Goal: Transaction & Acquisition: Purchase product/service

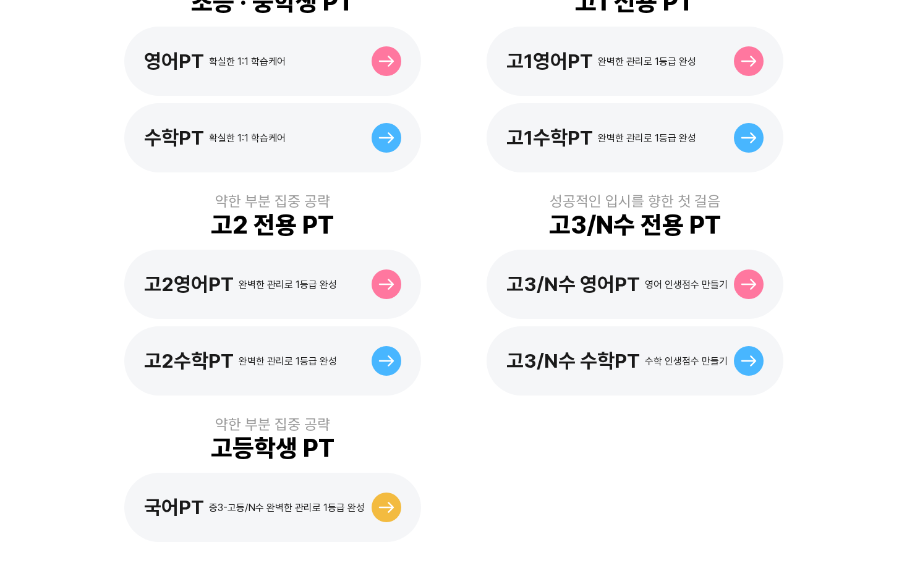
scroll to position [433, 0]
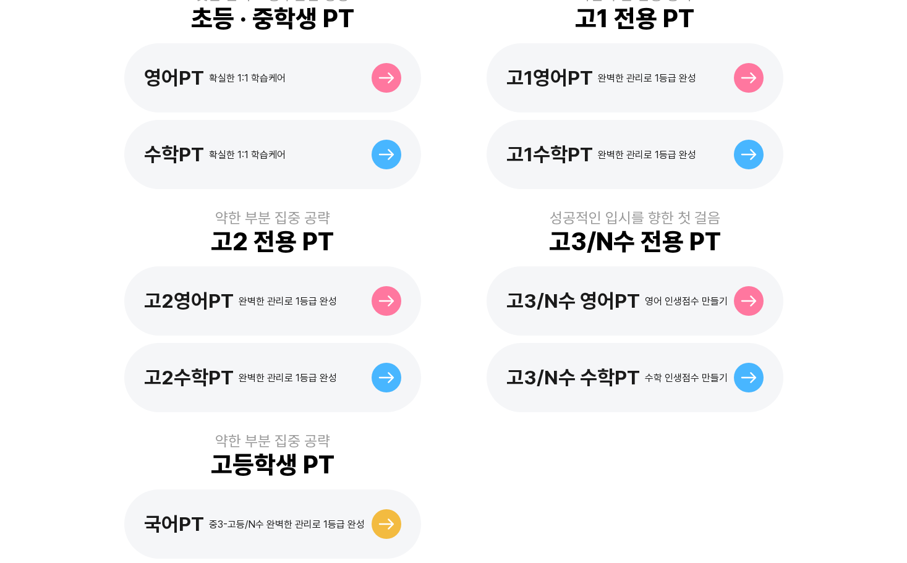
click at [490, 446] on div "맞춤 관리로 공부습관 형성 초등 · 중학생 PT 영어PT 확실한 1:1 학습케어 수학PT 확실한 1:1 학습케어 약한 부분 집중 공략 고1 전…" at bounding box center [453, 272] width 705 height 633
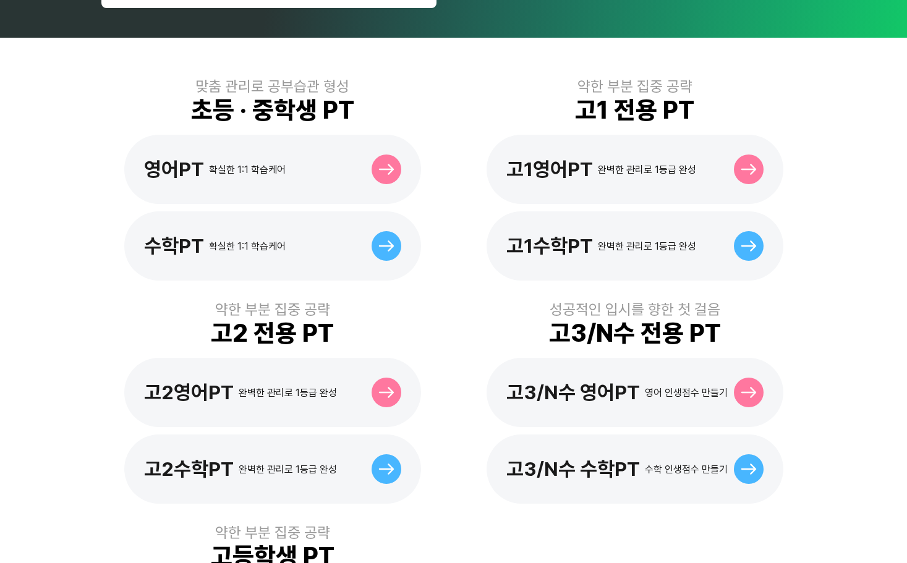
scroll to position [275, 0]
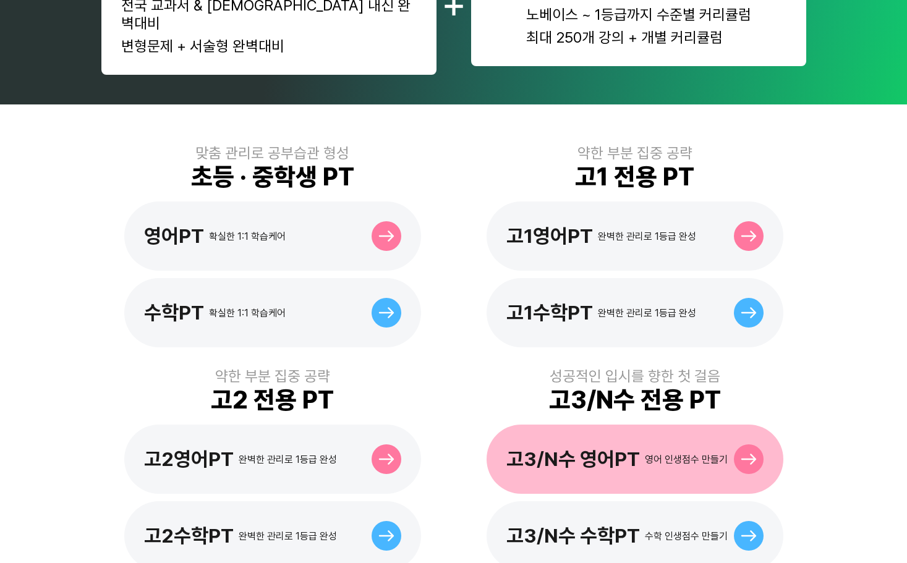
click at [749, 445] on div at bounding box center [749, 460] width 30 height 30
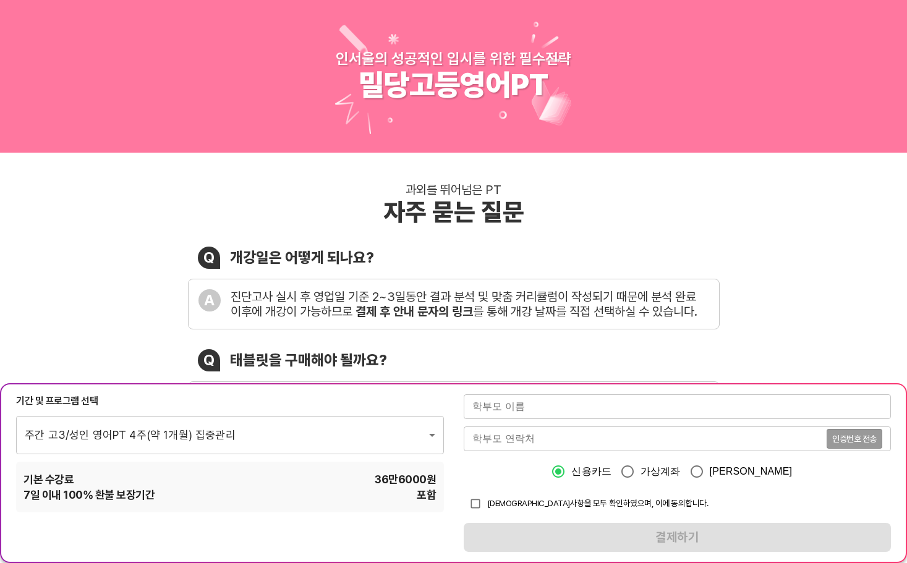
click at [780, 317] on div "과외를 뛰어넘은 PT 자주 묻는 질문 Q 개강일은 어떻게 되나요? A 진단고사 실시 후 영업일 기준 2~3일동안 결과 분석 및 맞춤 커리큘럼이…" at bounding box center [453, 469] width 907 height 632
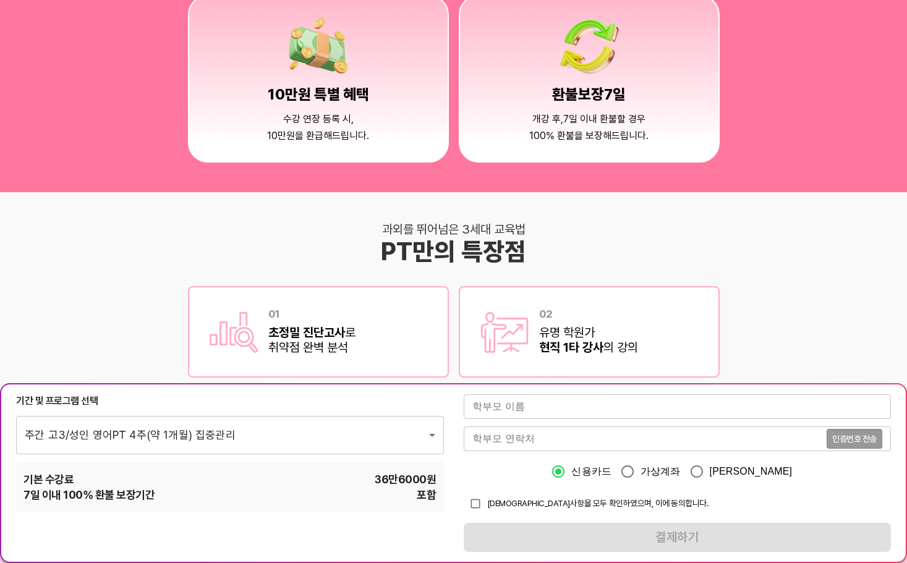
scroll to position [1484, 0]
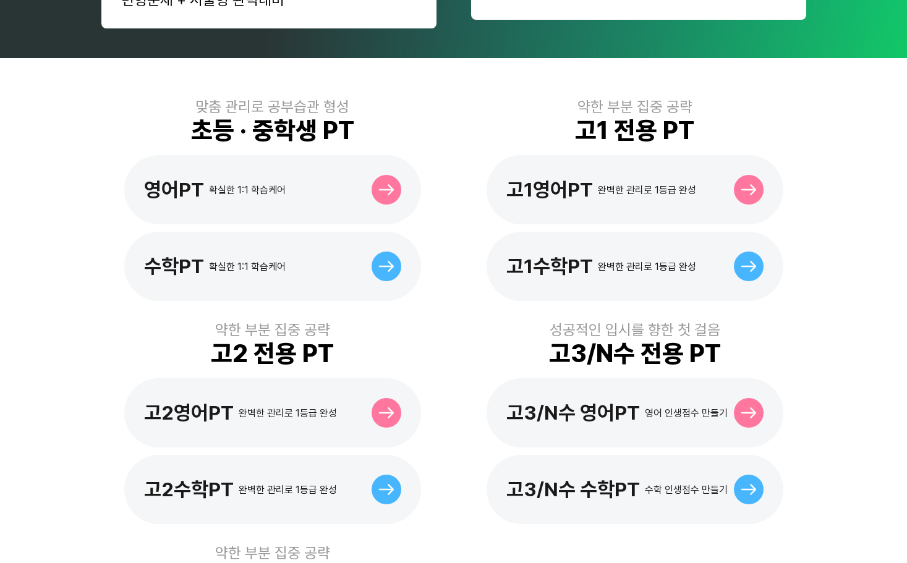
scroll to position [309, 0]
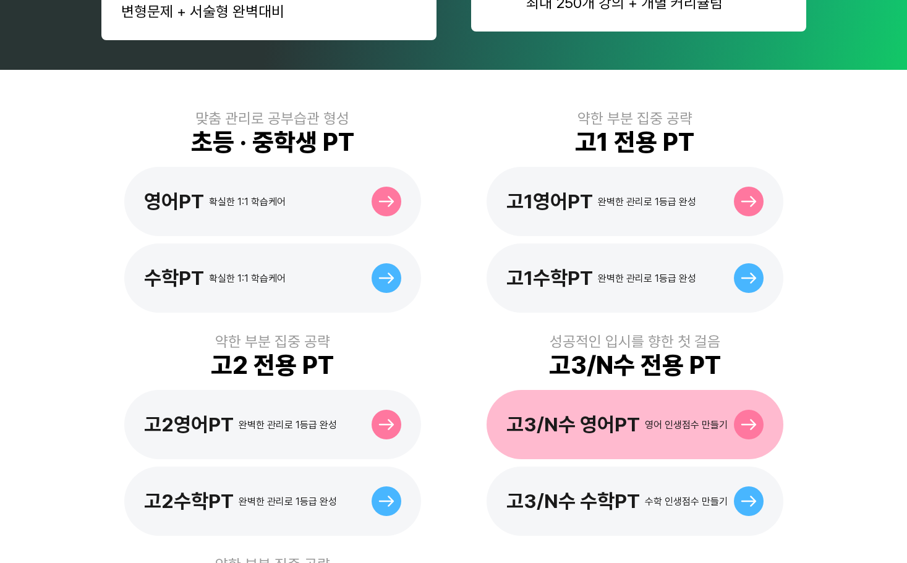
click at [753, 419] on icon at bounding box center [748, 424] width 15 height 11
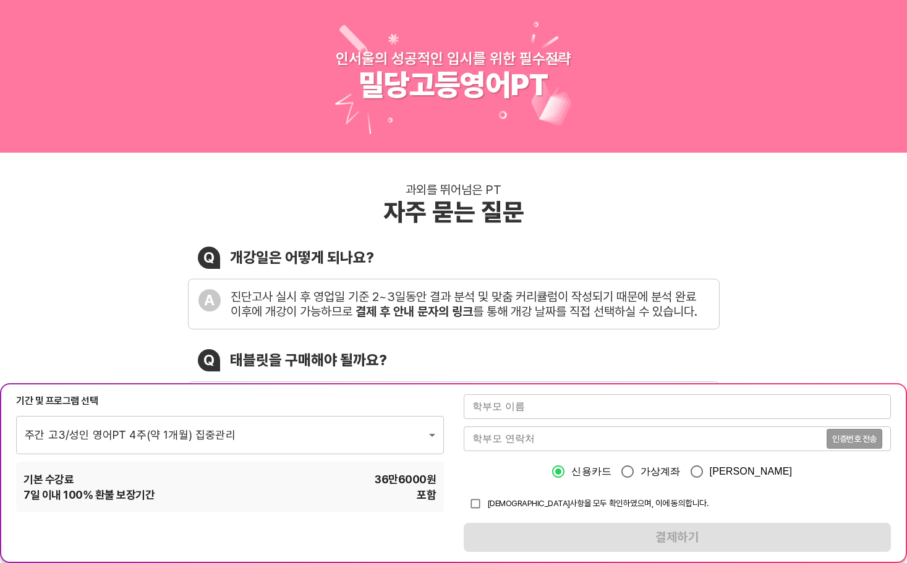
scroll to position [62, 0]
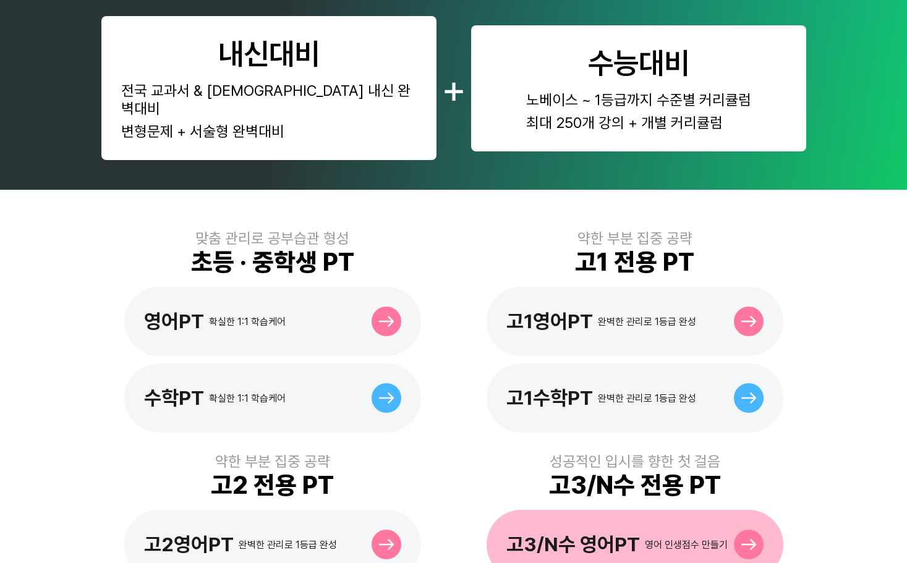
scroll to position [309, 0]
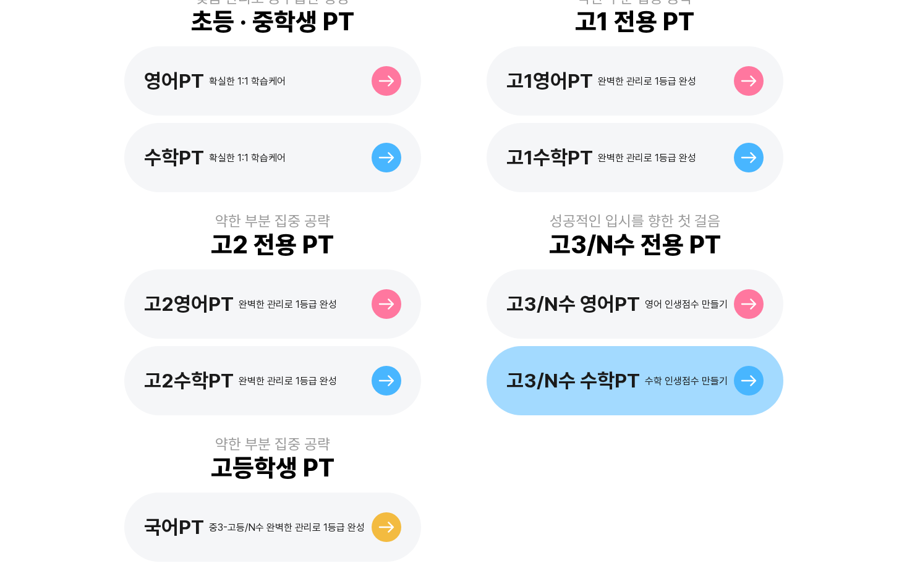
scroll to position [495, 0]
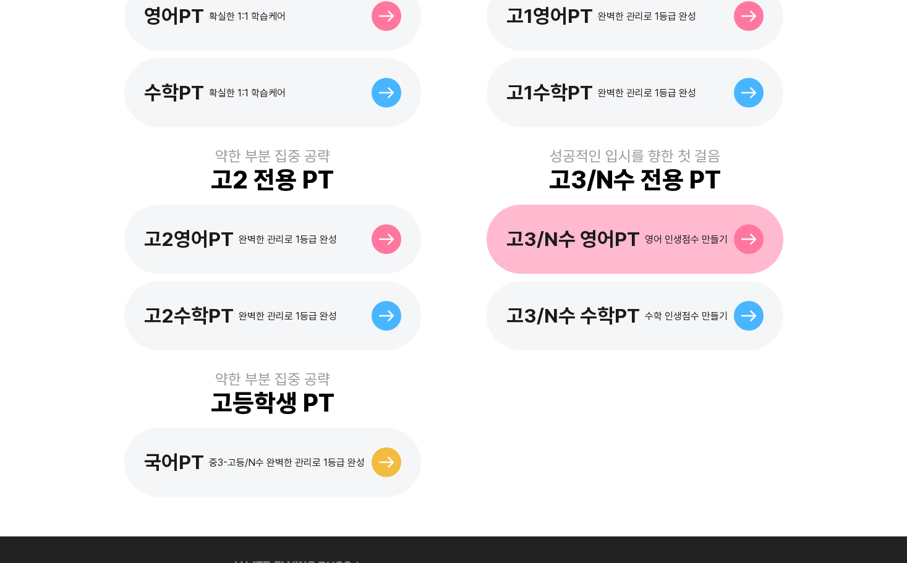
click at [750, 228] on div at bounding box center [749, 239] width 30 height 30
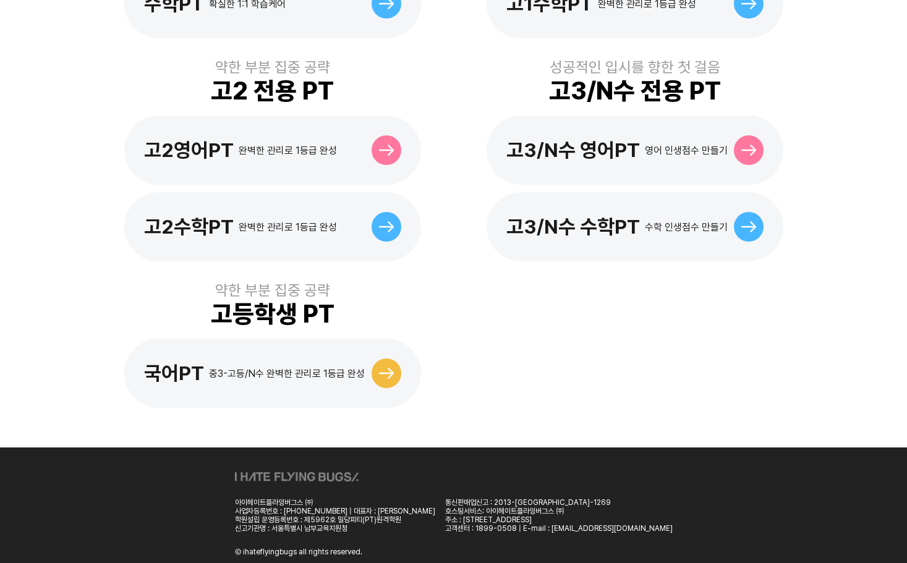
scroll to position [460, 0]
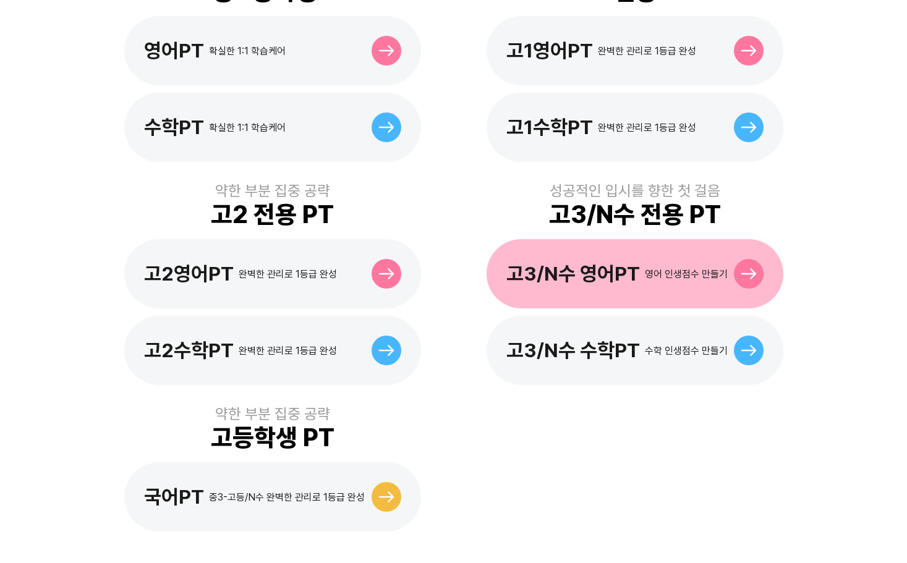
click at [762, 263] on div "고3/N수 영어PT 영어 인생점수 만들기" at bounding box center [635, 273] width 297 height 69
click at [741, 240] on div "고3/N수 영어PT 영어 인생점수 만들기" at bounding box center [635, 273] width 297 height 69
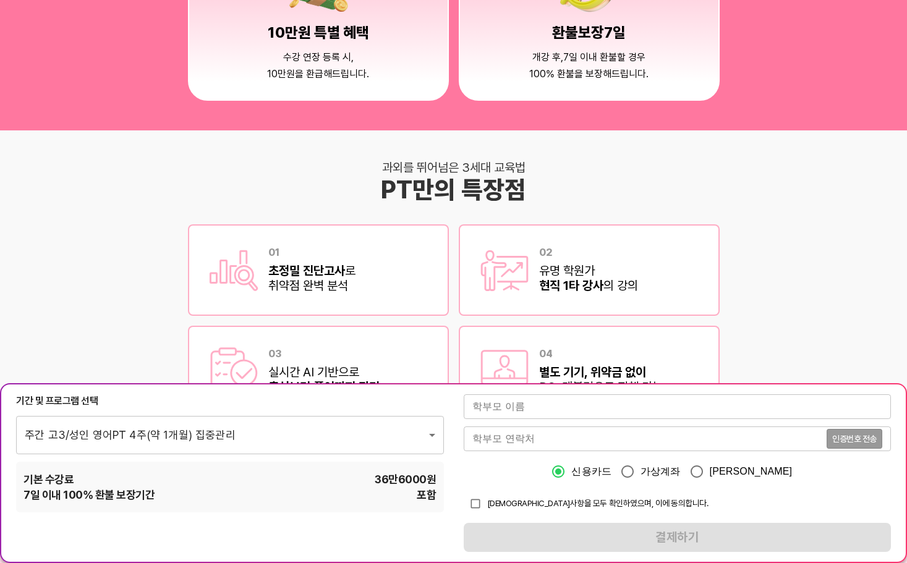
scroll to position [1608, 0]
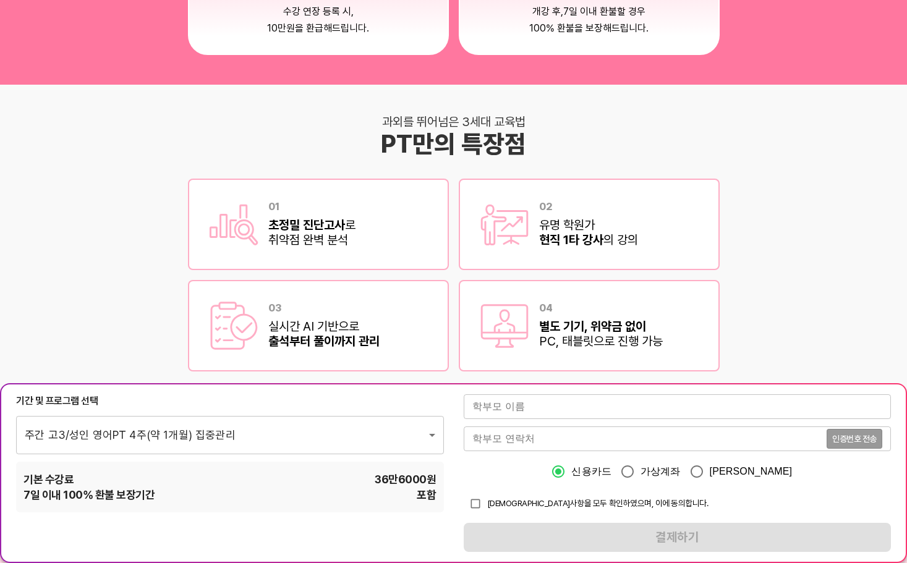
drag, startPoint x: 508, startPoint y: 402, endPoint x: 577, endPoint y: 417, distance: 70.2
click at [512, 404] on input "text" at bounding box center [678, 407] width 428 height 25
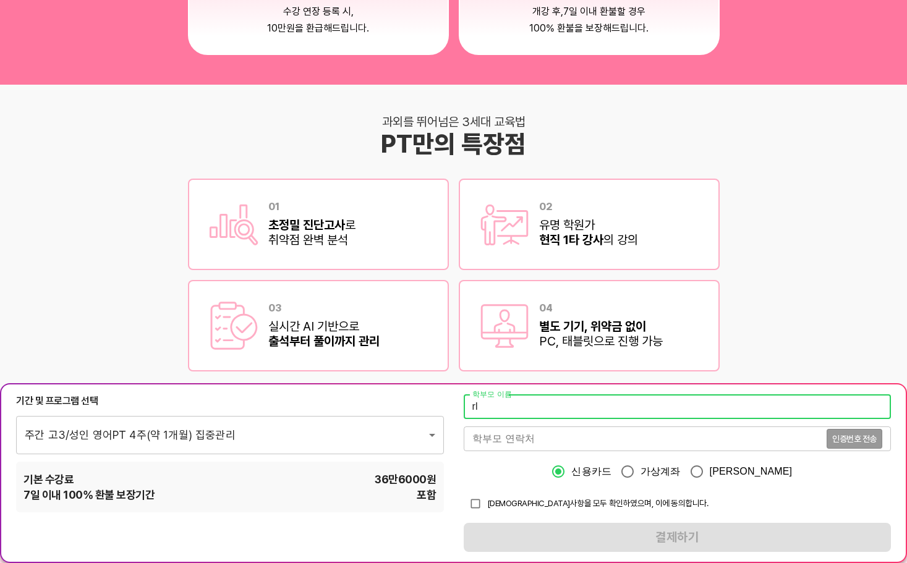
type input "r"
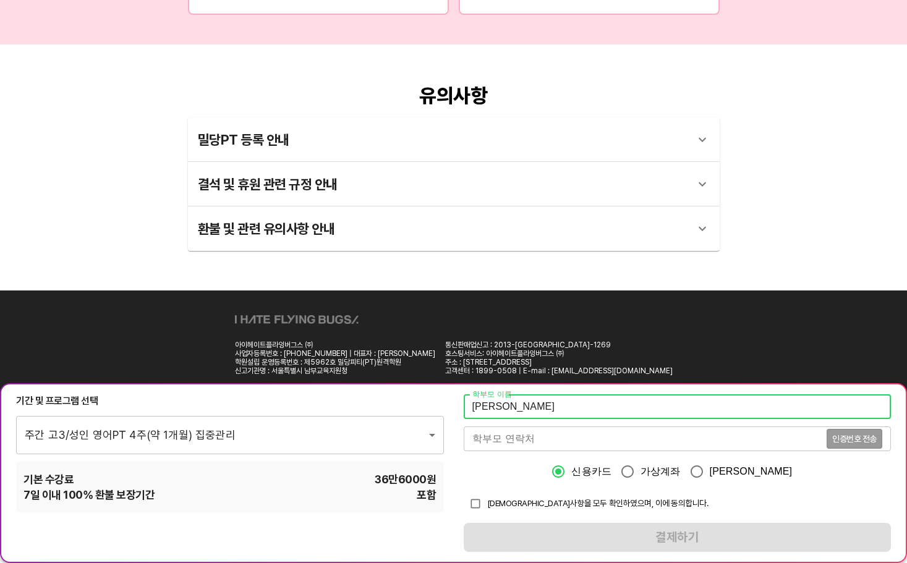
scroll to position [2328, 0]
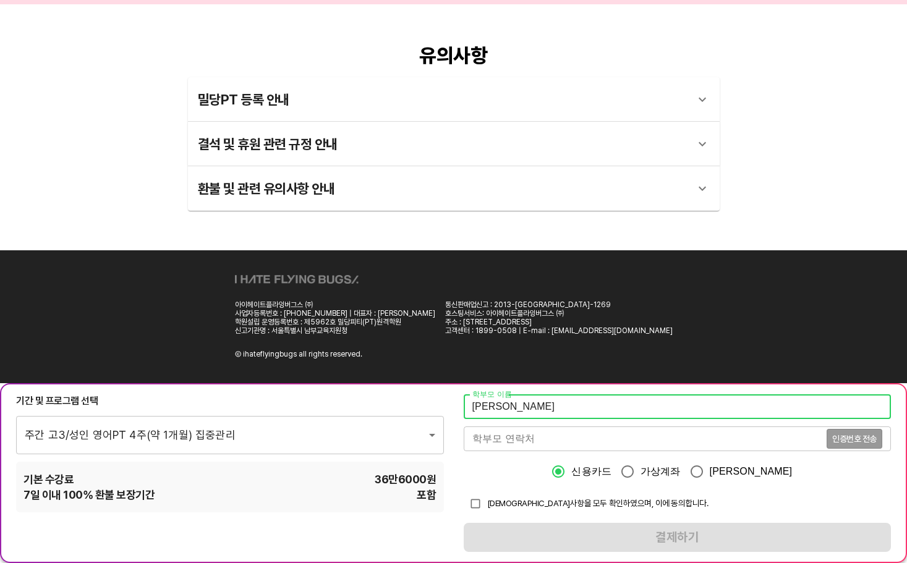
type input "김신희"
drag, startPoint x: 561, startPoint y: 439, endPoint x: 569, endPoint y: 439, distance: 8.0
click at [561, 439] on input "tel" at bounding box center [645, 439] width 363 height 25
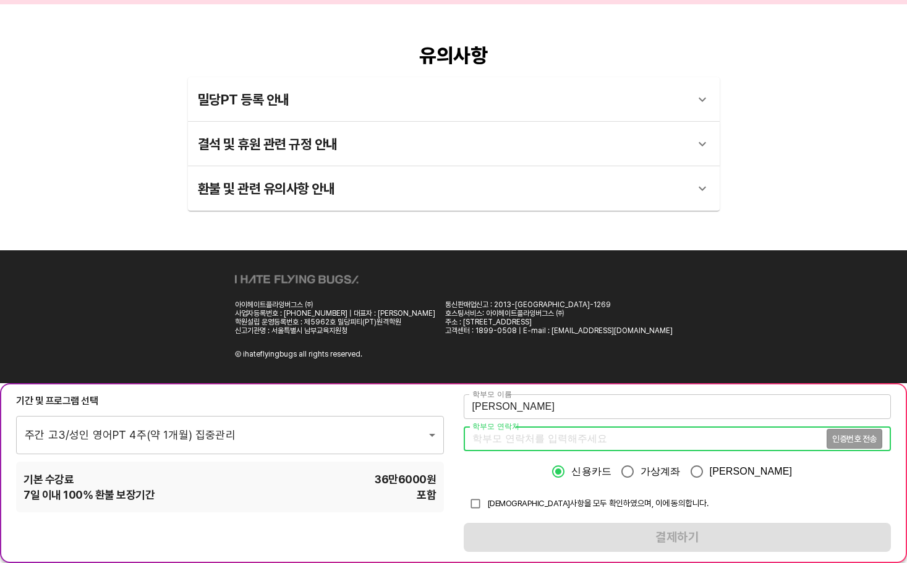
type input "01089050325"
type input "1766"
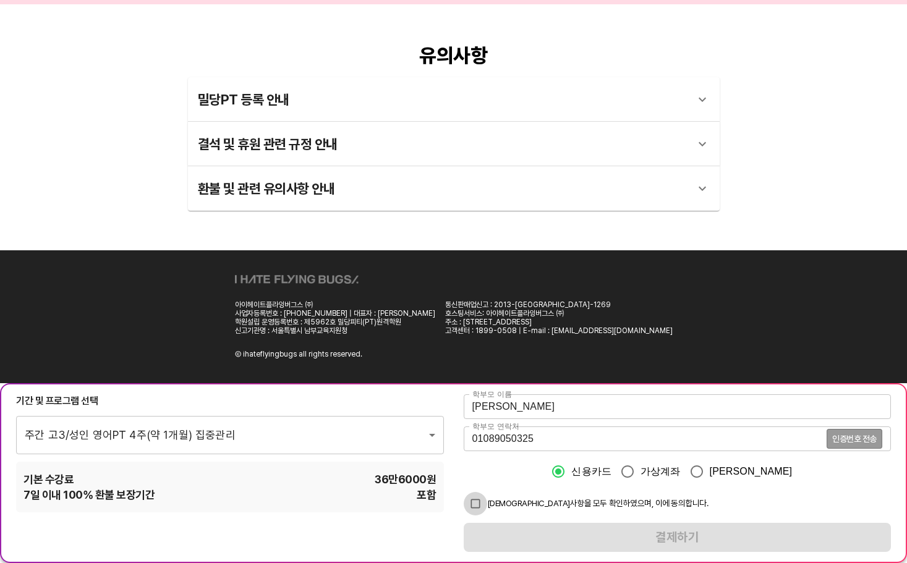
click at [479, 502] on input "checkbox" at bounding box center [475, 503] width 23 height 23
checkbox input "true"
click at [858, 428] on div "01089050325 인증번호 전송 학부모 연락처" at bounding box center [678, 439] width 428 height 25
click at [858, 439] on span "인증번호 전송" at bounding box center [854, 439] width 45 height 9
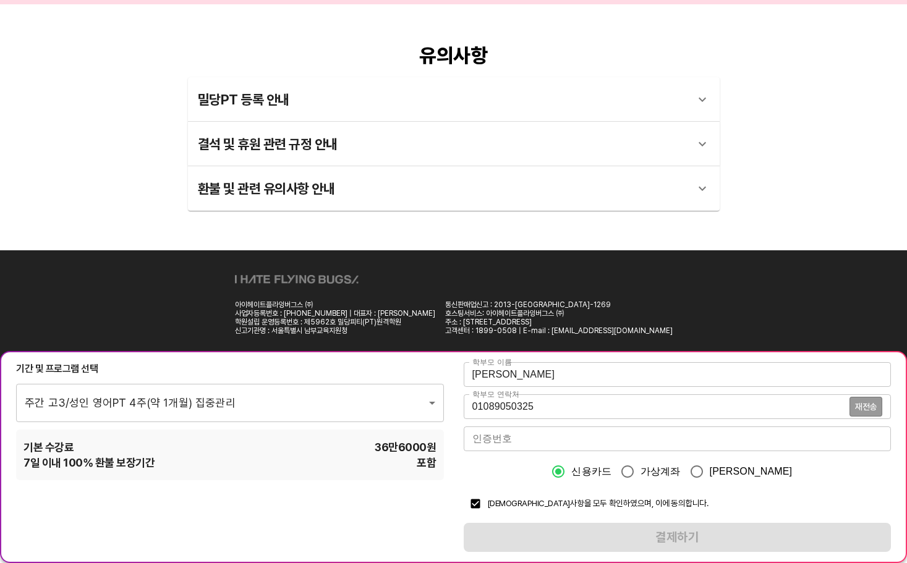
click at [522, 448] on input "number" at bounding box center [678, 439] width 428 height 25
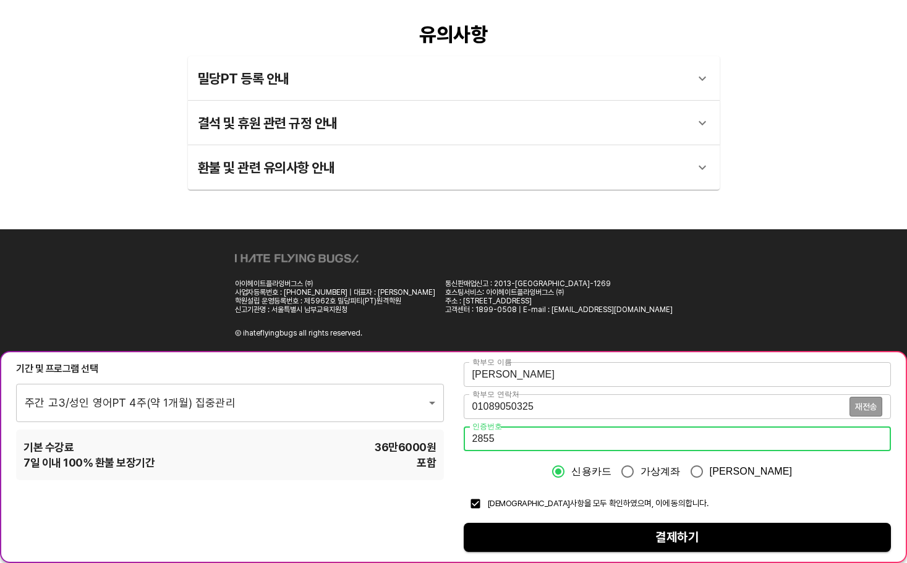
scroll to position [2360, 0]
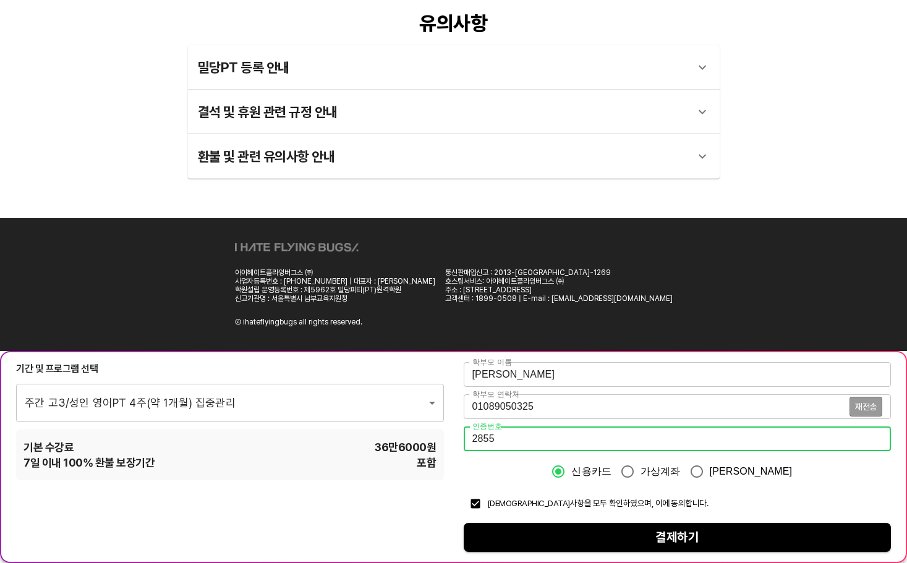
type input "2855"
click at [582, 530] on span "결제하기" at bounding box center [678, 538] width 408 height 22
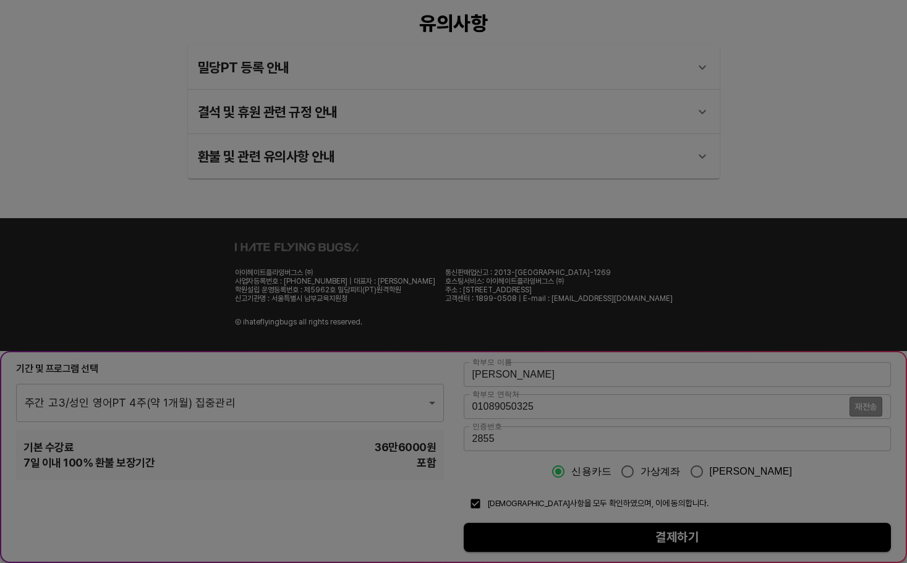
click at [834, 51] on div at bounding box center [453, 281] width 907 height 563
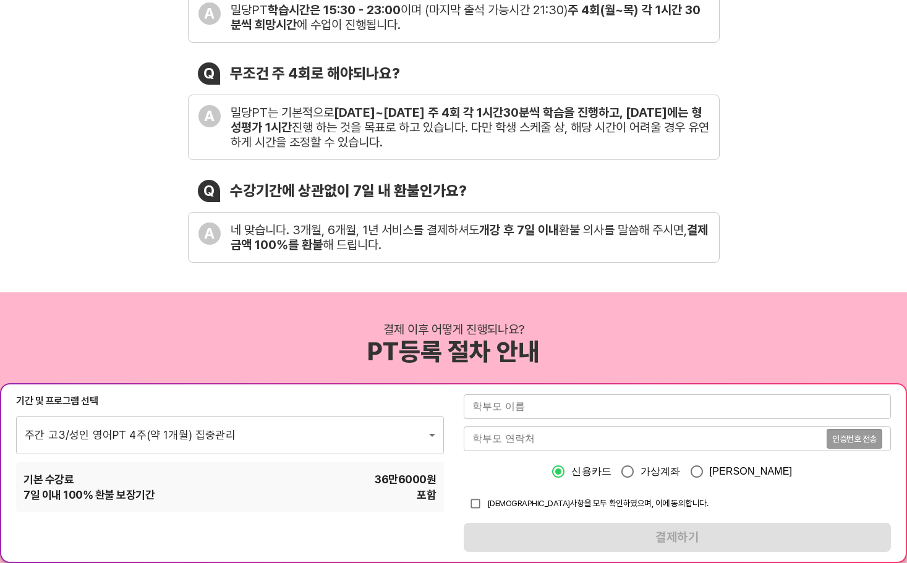
scroll to position [495, 0]
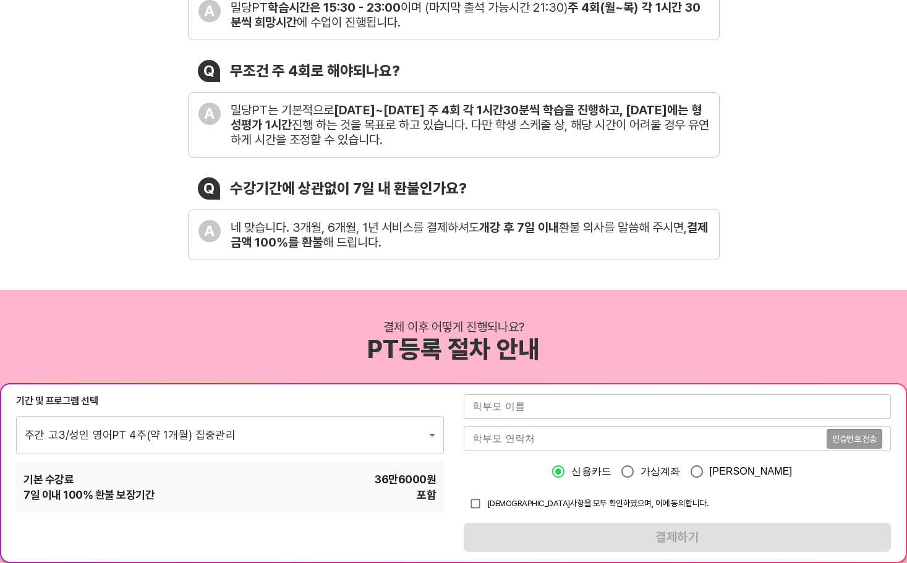
click at [523, 409] on input "text" at bounding box center [678, 407] width 428 height 25
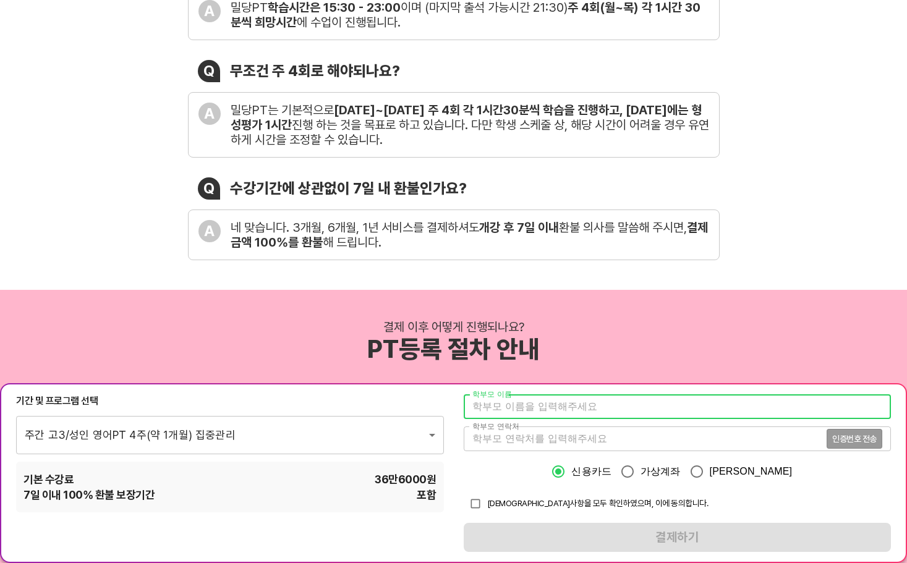
type input "[PERSON_NAME]"
type input "1766"
type input "01089050325"
type input "1766"
drag, startPoint x: 471, startPoint y: 405, endPoint x: 527, endPoint y: 417, distance: 56.9
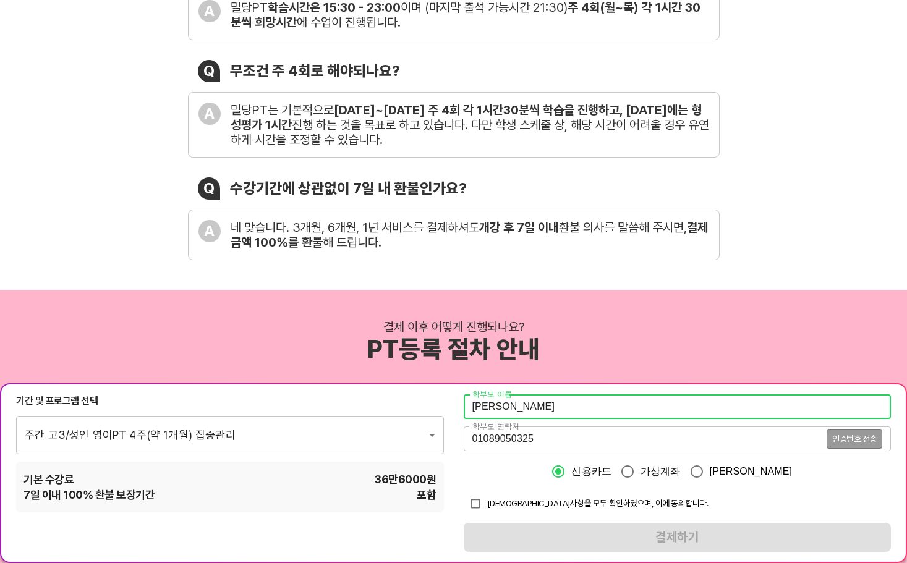
click at [471, 405] on input "신희" at bounding box center [678, 407] width 428 height 25
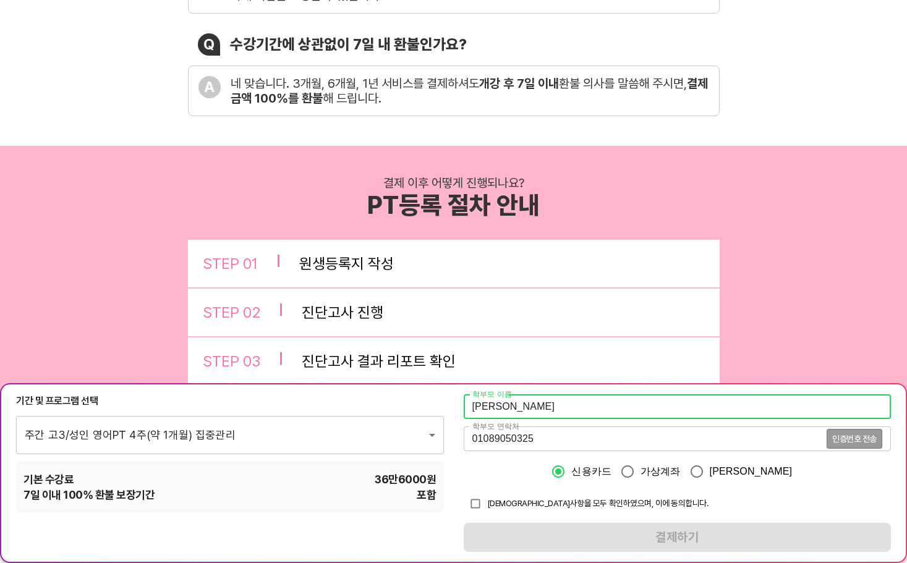
scroll to position [742, 0]
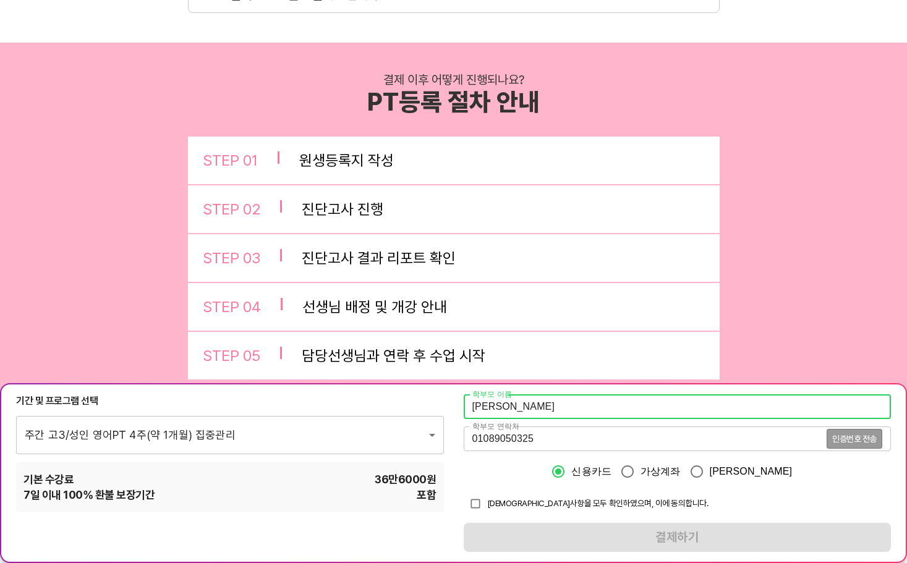
type input "김신희"
drag, startPoint x: 477, startPoint y: 498, endPoint x: 578, endPoint y: 519, distance: 103.0
click at [479, 498] on input "checkbox" at bounding box center [475, 503] width 23 height 23
checkbox input "true"
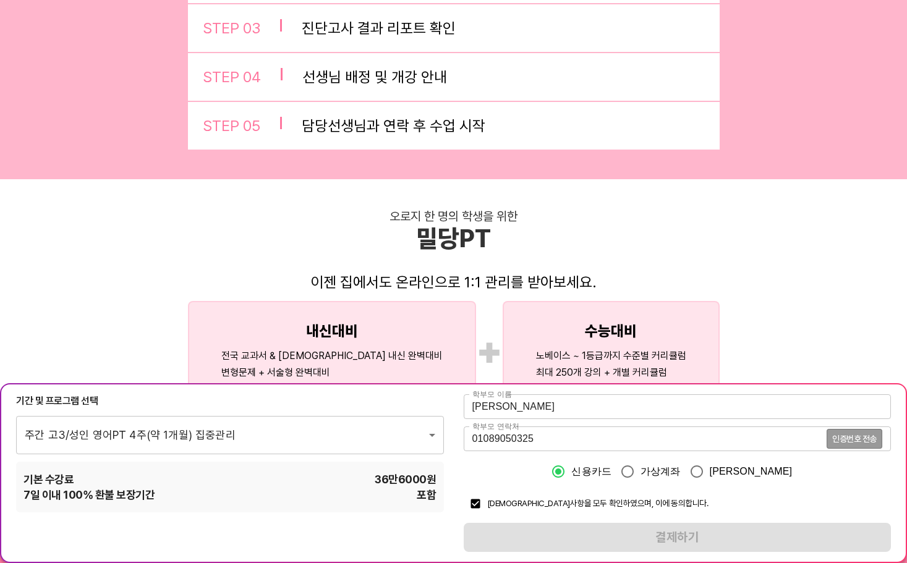
scroll to position [1051, 0]
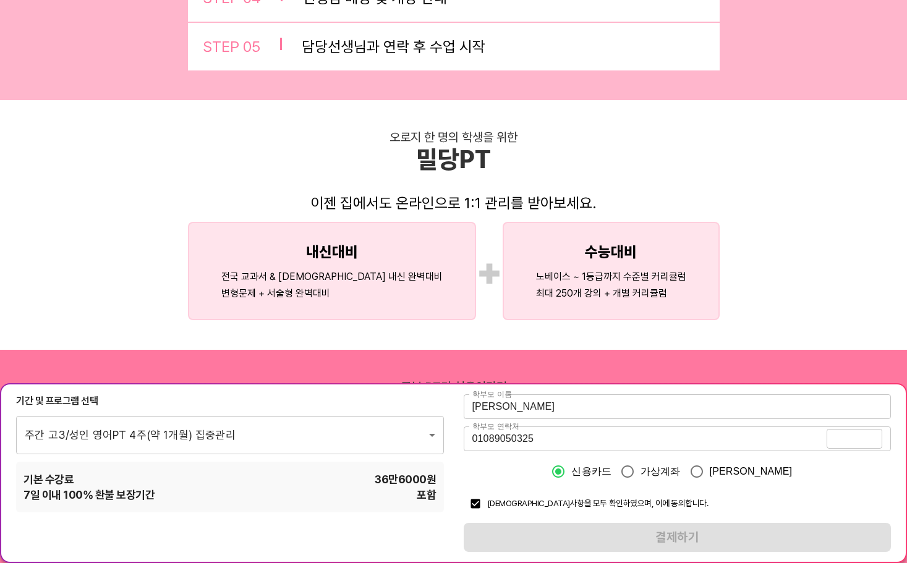
click at [855, 440] on span "인증번호 전송" at bounding box center [854, 439] width 45 height 9
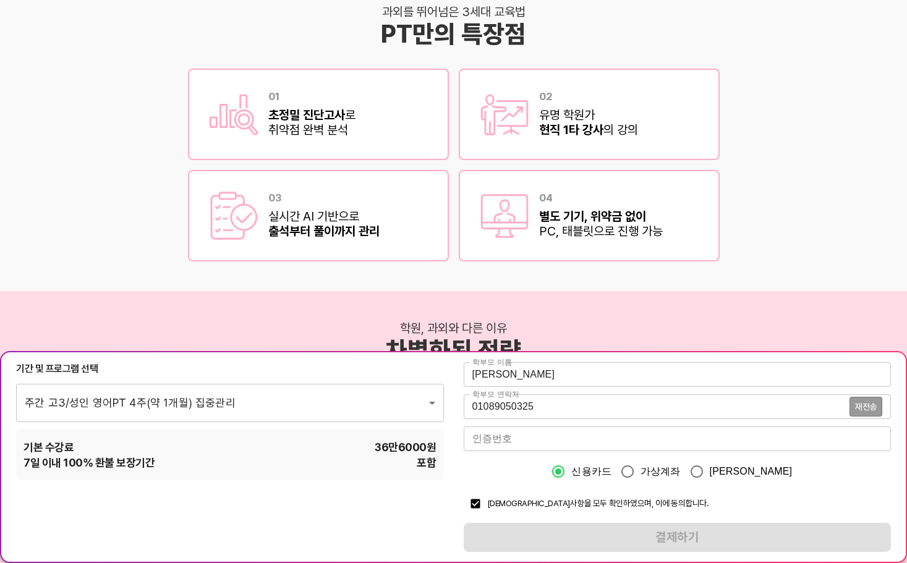
scroll to position [1731, 0]
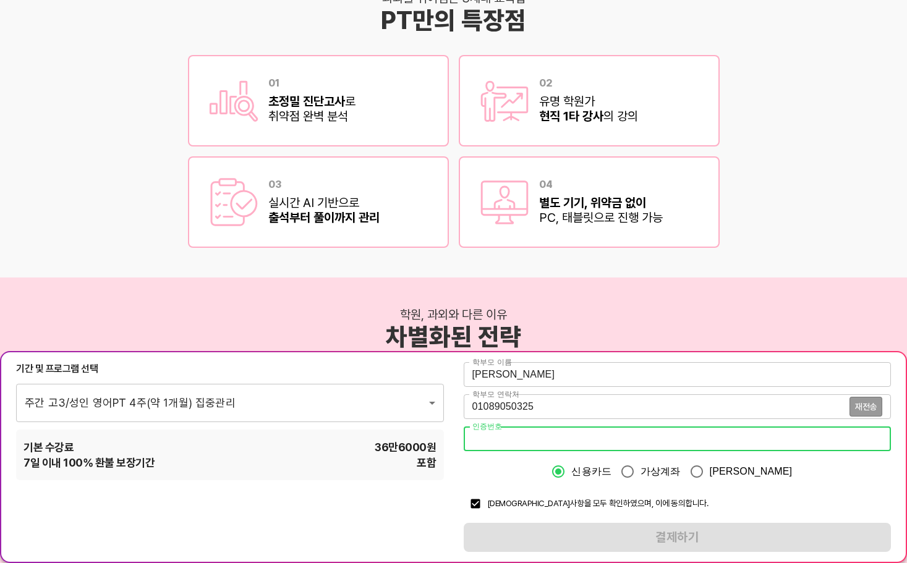
click at [681, 446] on input "number" at bounding box center [678, 439] width 428 height 25
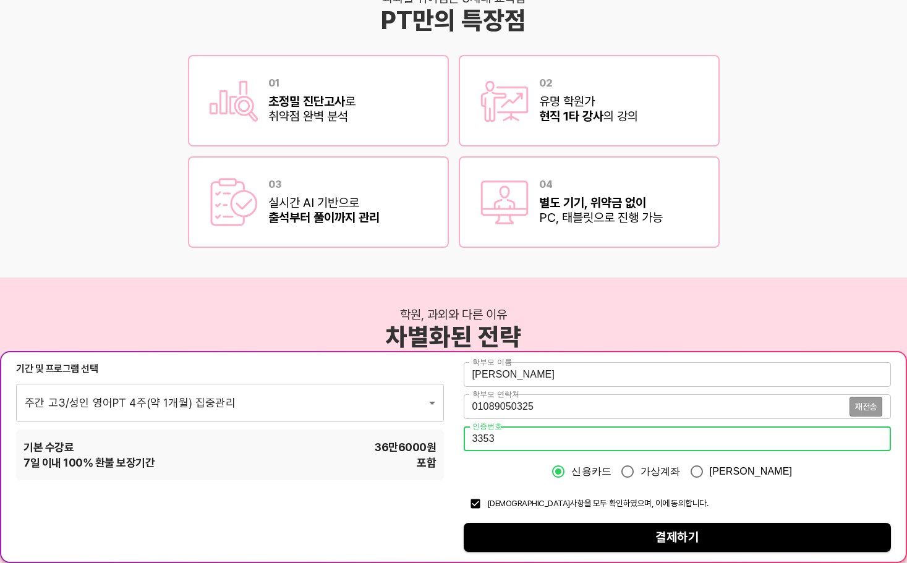
type input "3353"
click at [596, 540] on span "결제하기" at bounding box center [678, 538] width 408 height 22
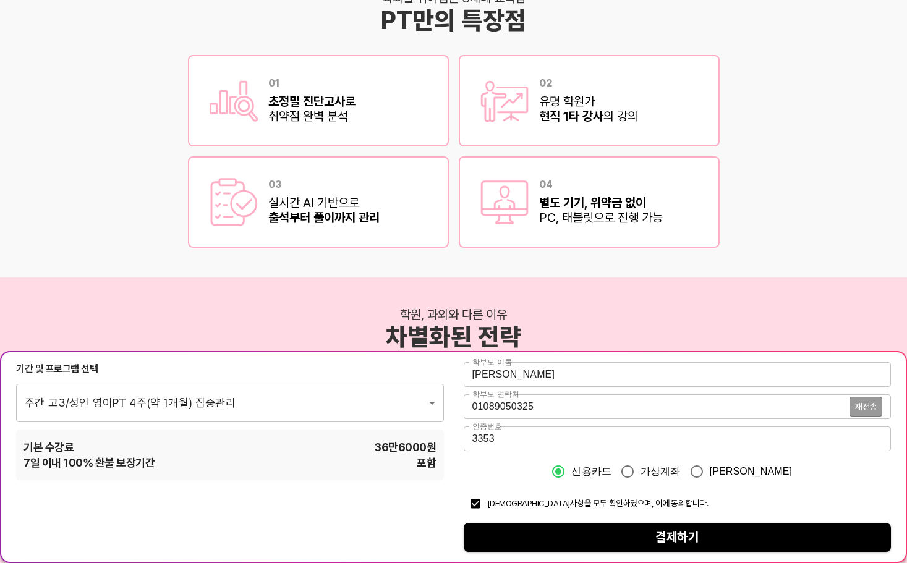
click at [710, 474] on input "카카오페이" at bounding box center [697, 472] width 26 height 26
radio input "true"
click at [596, 534] on span "결제하기" at bounding box center [678, 538] width 408 height 22
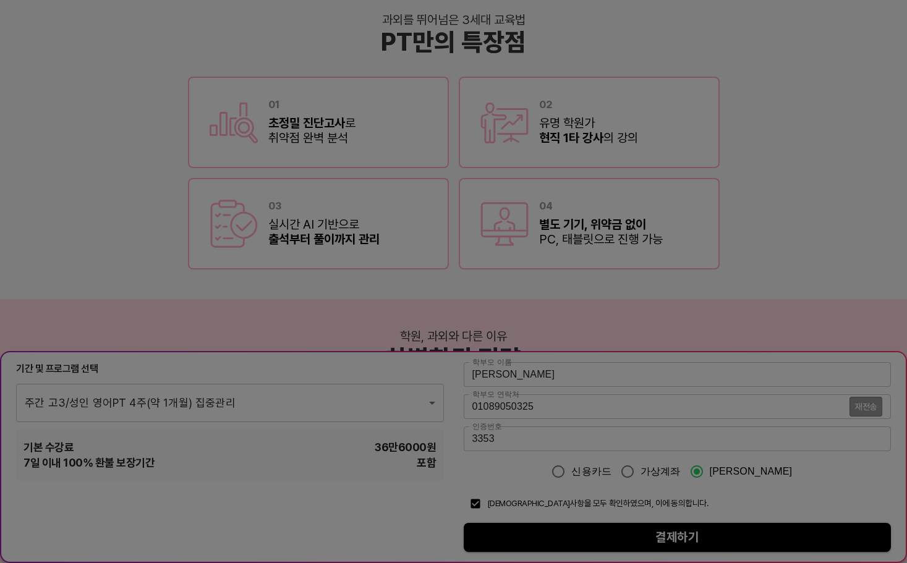
scroll to position [1707, 0]
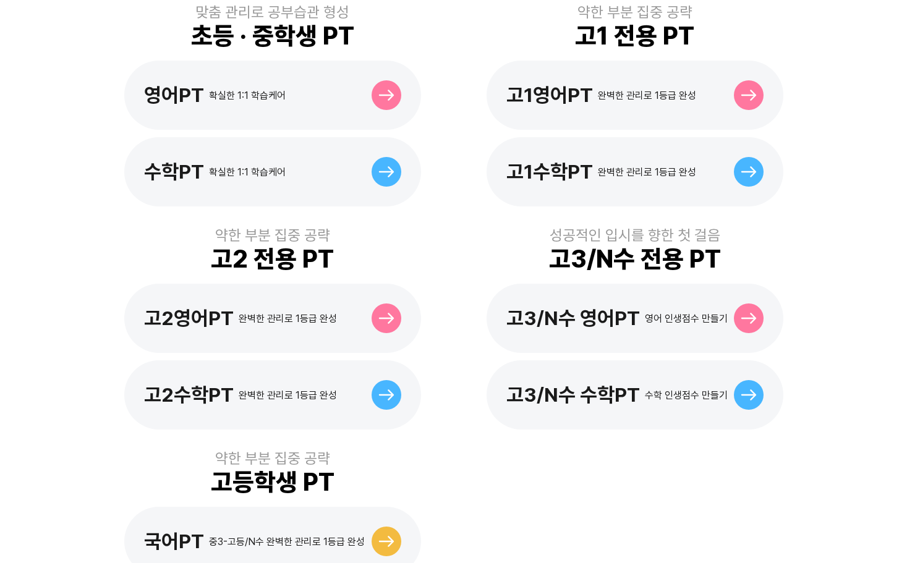
scroll to position [584, 0]
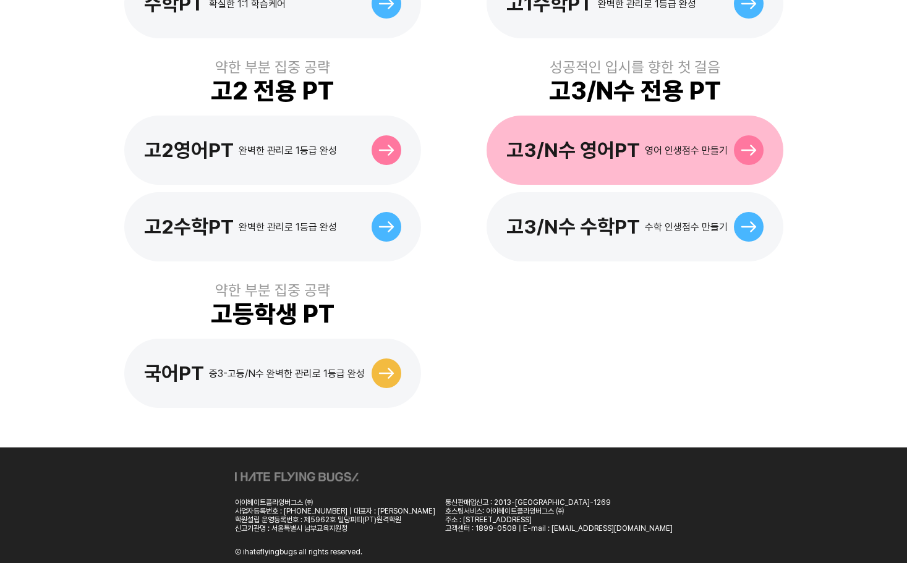
click at [742, 145] on icon at bounding box center [749, 150] width 16 height 11
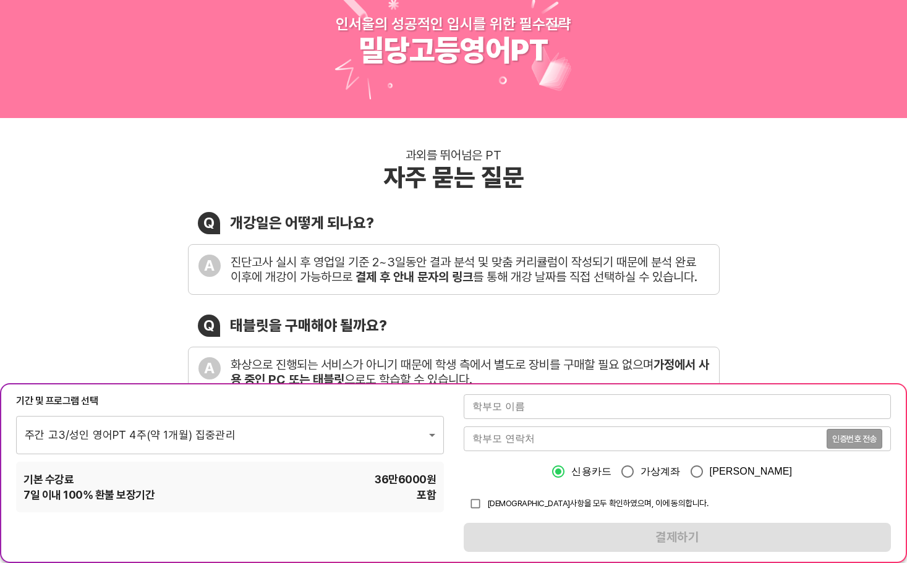
scroll to position [124, 0]
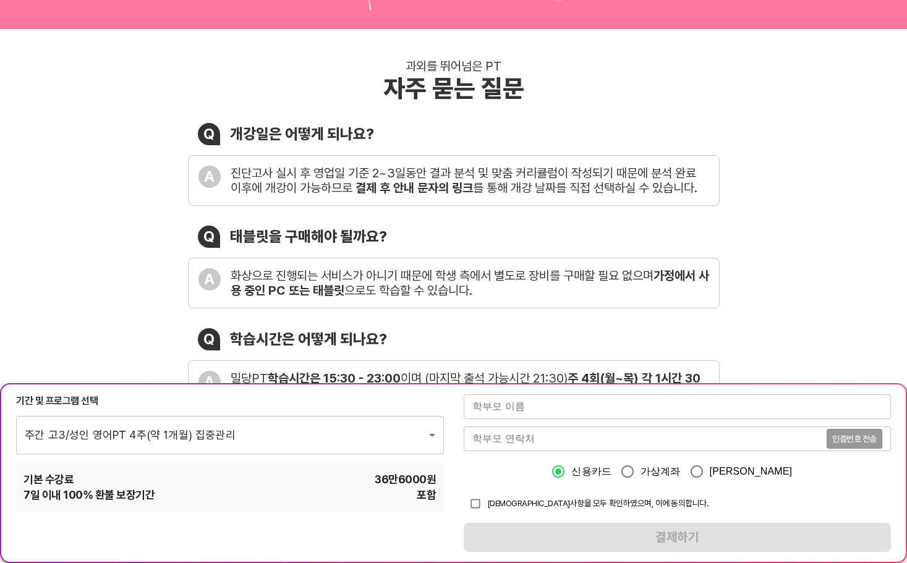
click at [547, 409] on input "text" at bounding box center [678, 407] width 428 height 25
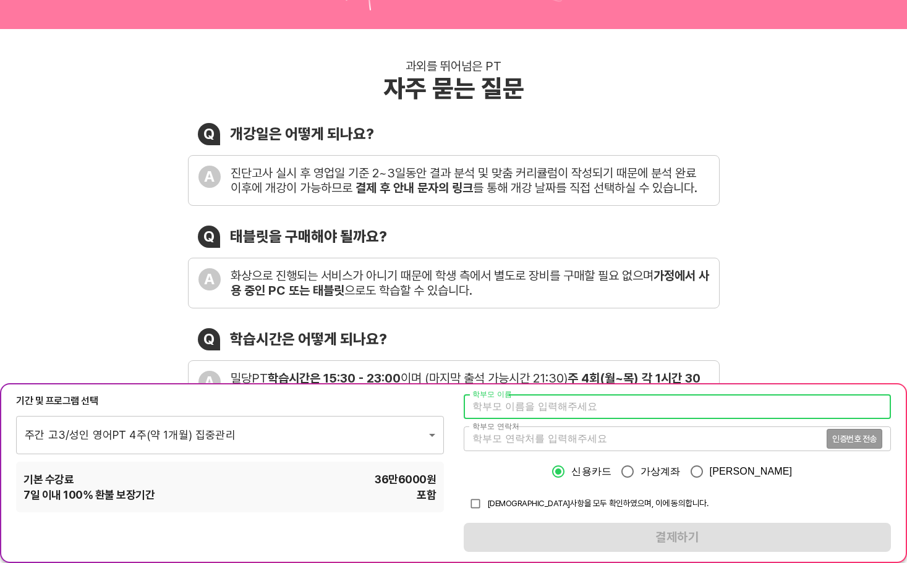
type input "[PERSON_NAME]"
type input "1766"
type input "01089050325"
type input "1766"
click at [475, 407] on input "신희" at bounding box center [678, 407] width 428 height 25
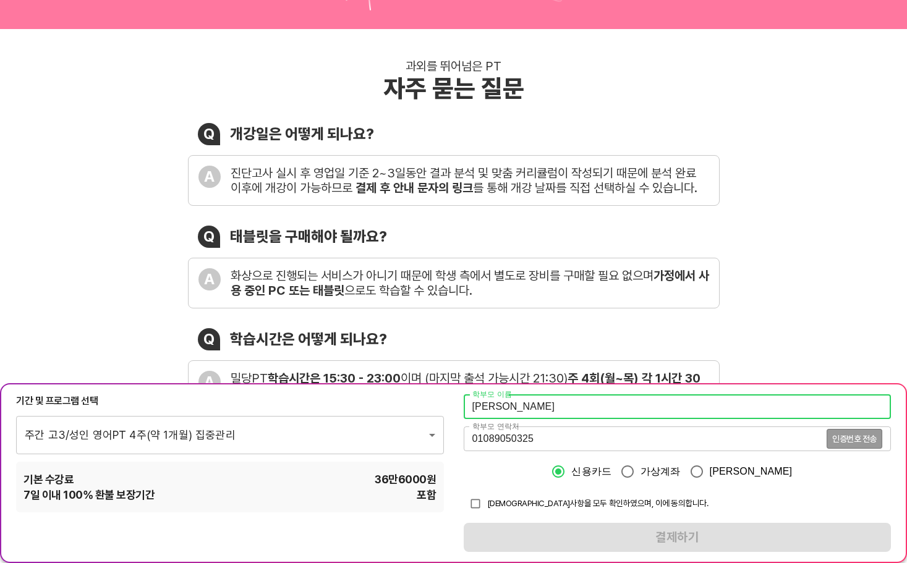
type input "김신희"
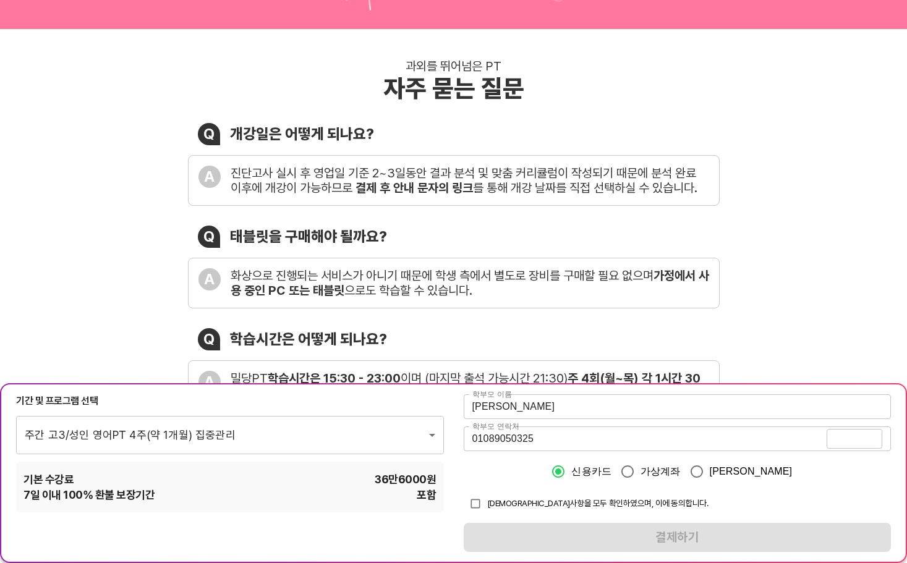
click at [871, 441] on span "인증번호 전송" at bounding box center [854, 439] width 45 height 9
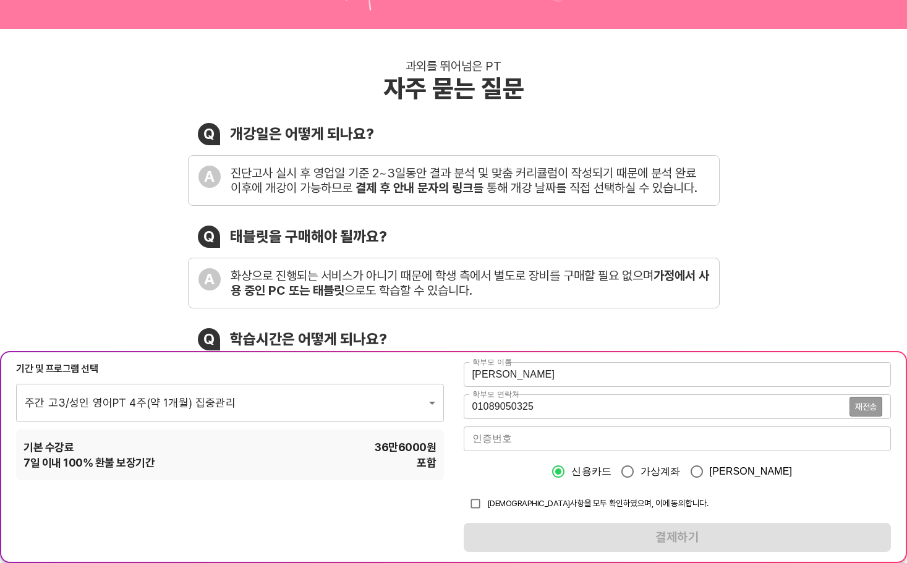
click at [477, 503] on input "checkbox" at bounding box center [475, 503] width 23 height 23
checkbox input "true"
drag, startPoint x: 485, startPoint y: 433, endPoint x: 547, endPoint y: 446, distance: 62.6
click at [485, 433] on input "number" at bounding box center [678, 439] width 428 height 25
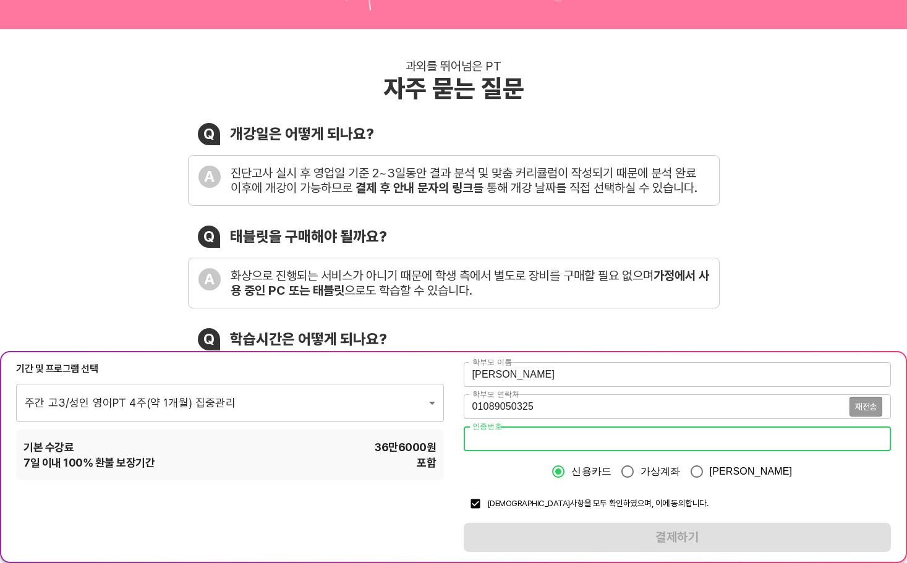
click at [545, 442] on input "number" at bounding box center [678, 439] width 428 height 25
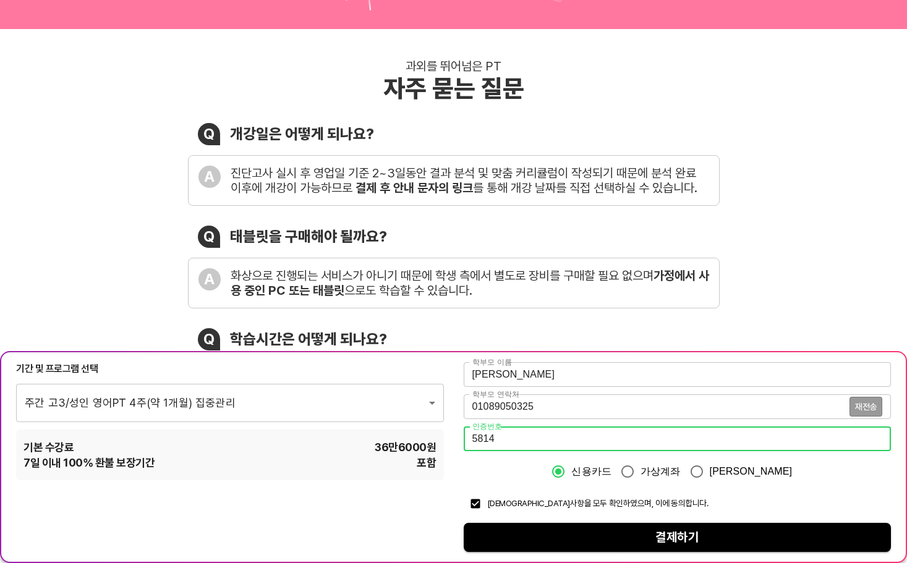
type input "5814"
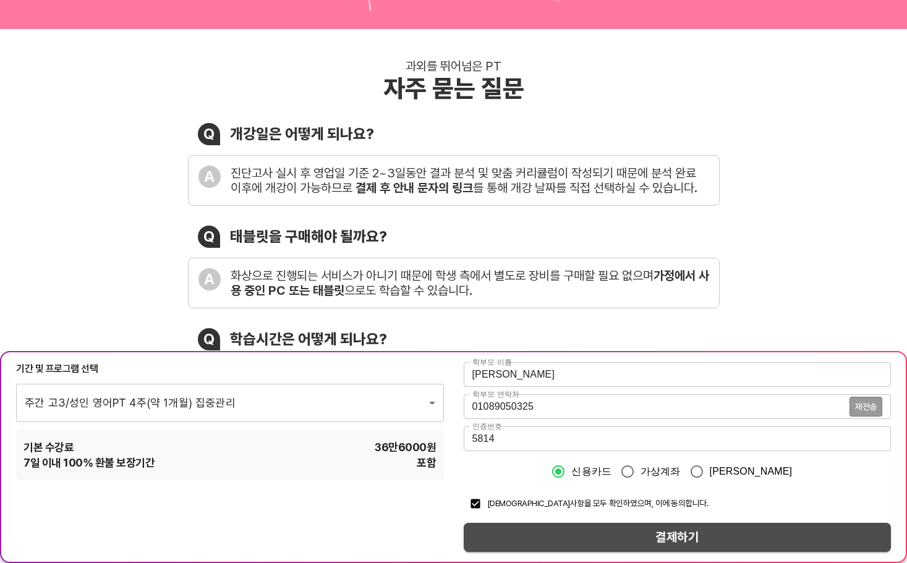
click at [588, 535] on span "결제하기" at bounding box center [678, 538] width 408 height 22
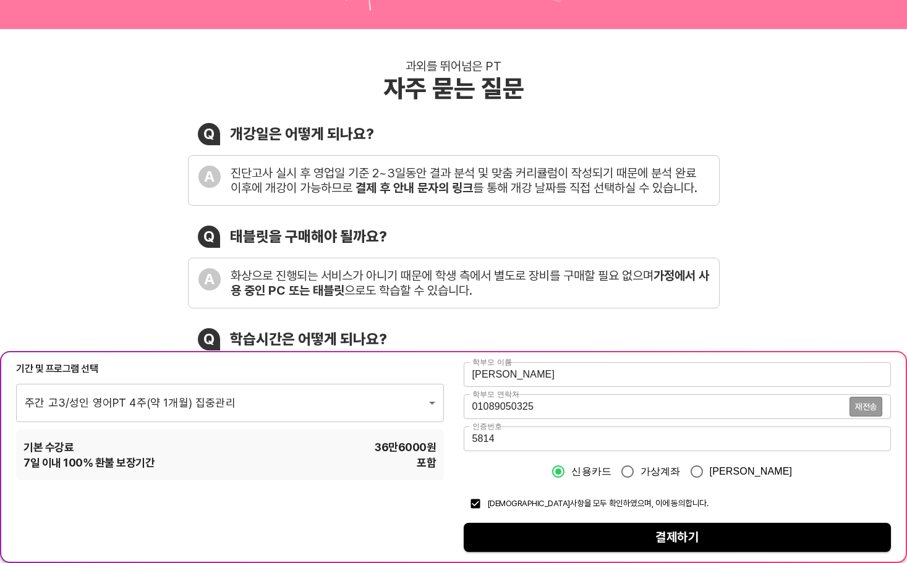
click at [672, 532] on span "결제하기" at bounding box center [678, 538] width 408 height 22
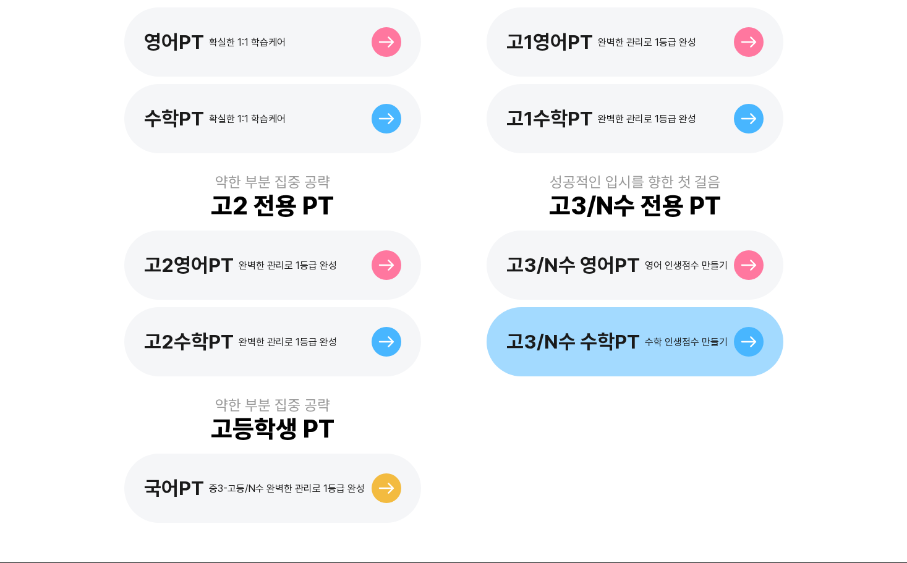
scroll to position [584, 0]
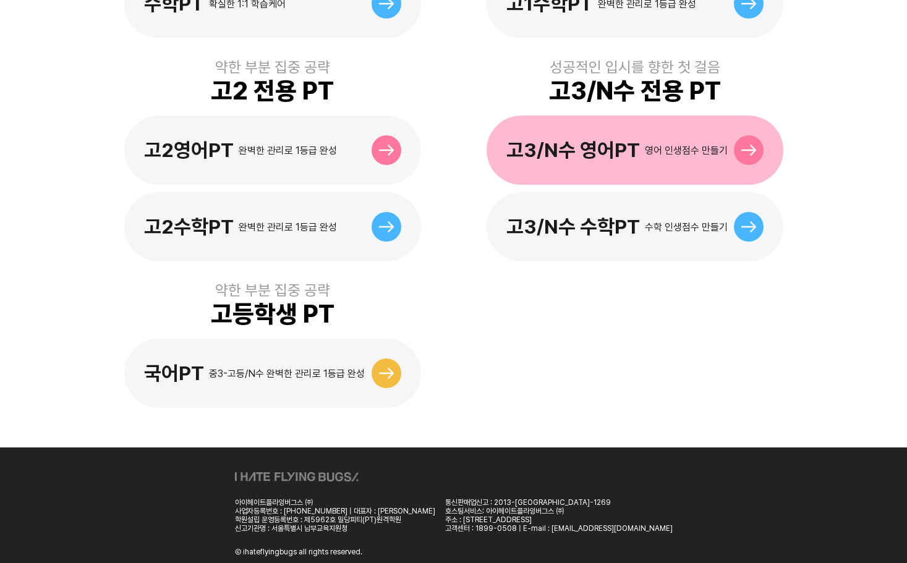
click at [739, 137] on div at bounding box center [749, 150] width 30 height 30
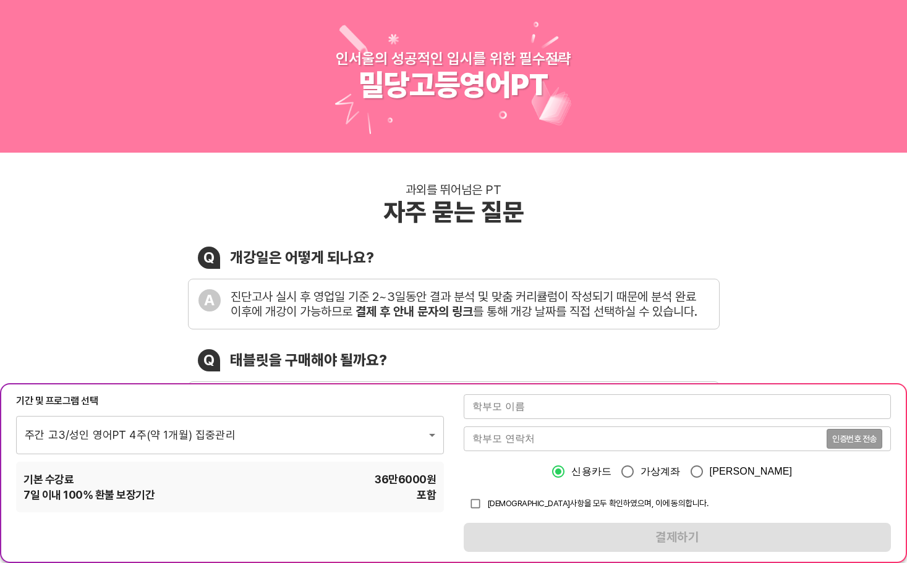
click at [512, 411] on input "text" at bounding box center [678, 407] width 428 height 25
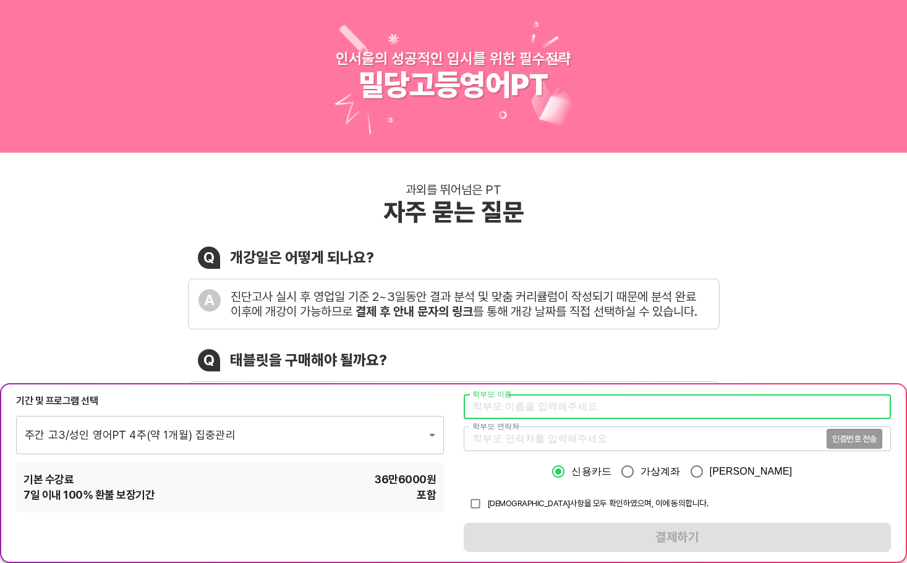
type input "[PERSON_NAME]"
type input "1766"
type input "01089050325"
type input "1766"
drag, startPoint x: 473, startPoint y: 406, endPoint x: 552, endPoint y: 415, distance: 79.6
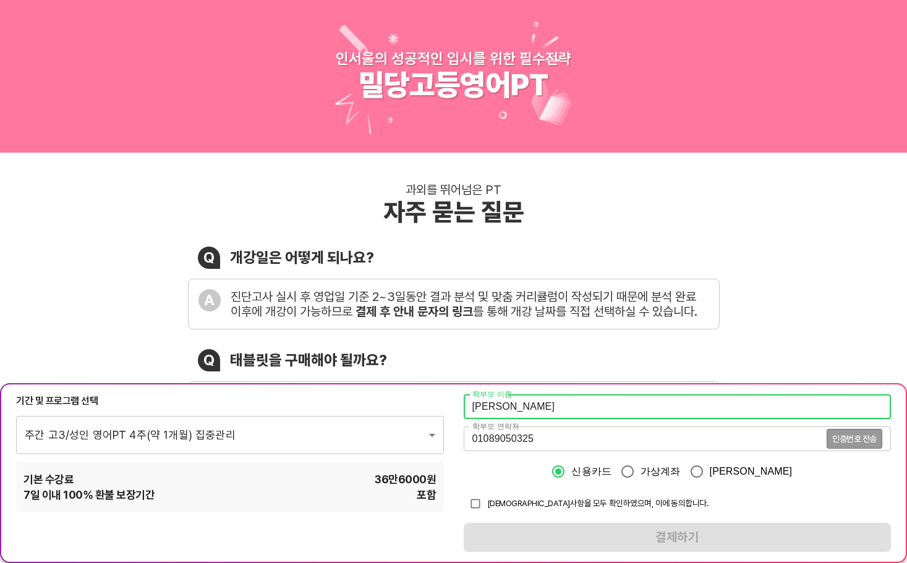
click at [473, 406] on input "신희" at bounding box center [678, 407] width 428 height 25
type input "김신희"
click at [851, 443] on span "인증번호 전송" at bounding box center [854, 439] width 45 height 9
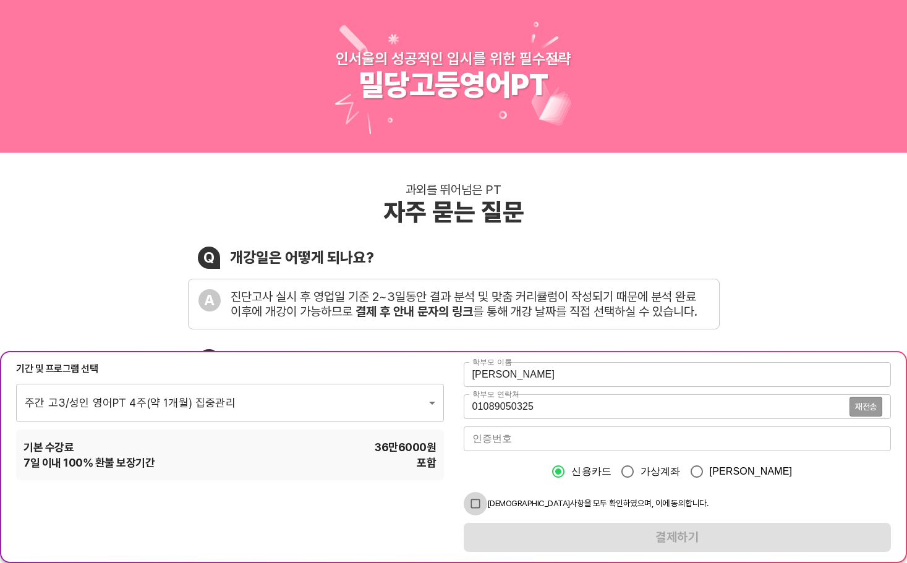
click at [477, 505] on input "checkbox" at bounding box center [475, 503] width 23 height 23
checkbox input "true"
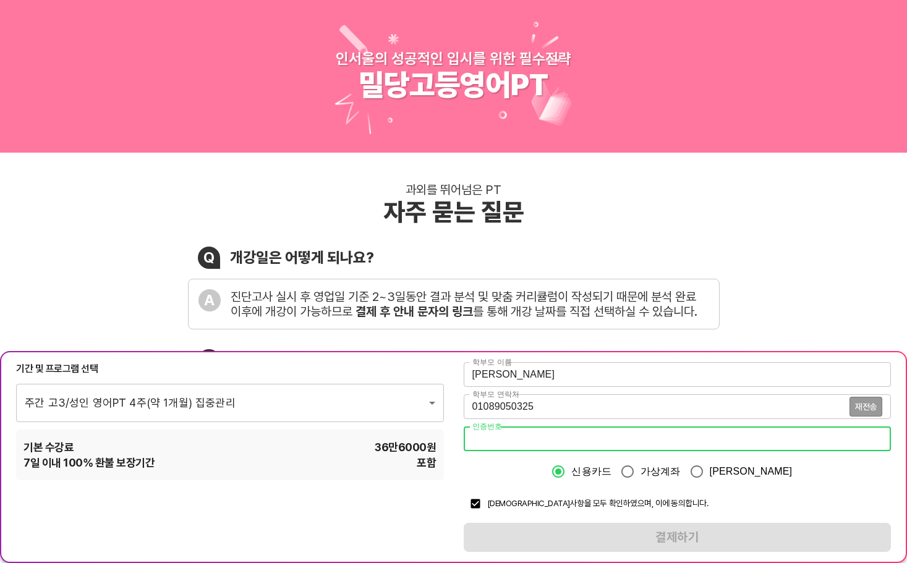
drag, startPoint x: 544, startPoint y: 448, endPoint x: 550, endPoint y: 447, distance: 6.3
click at [544, 448] on input "number" at bounding box center [678, 439] width 428 height 25
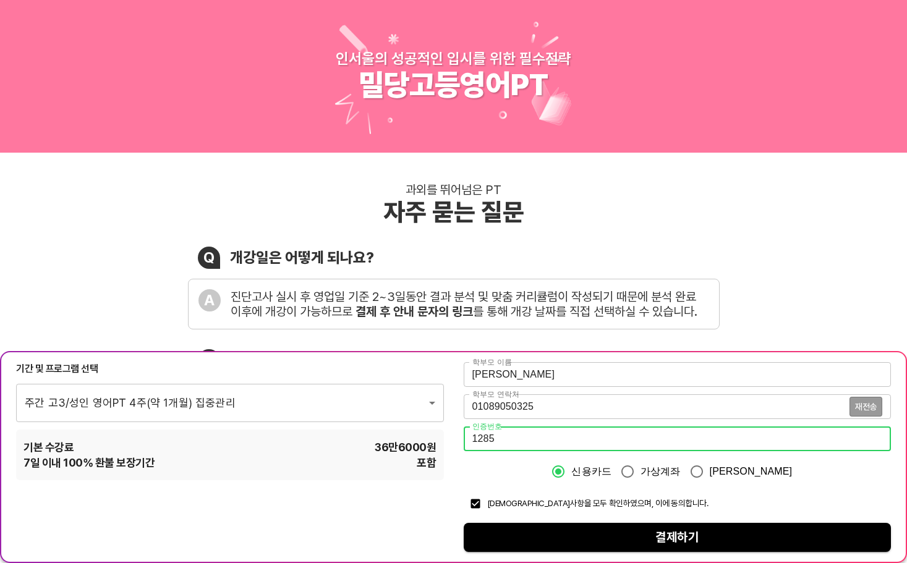
type input "1285"
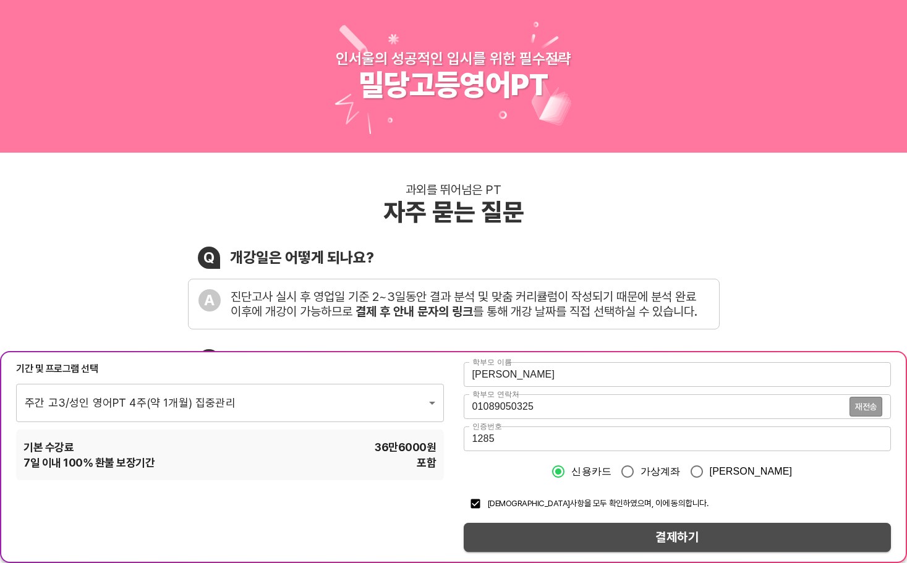
drag, startPoint x: 570, startPoint y: 532, endPoint x: 641, endPoint y: 547, distance: 73.2
click at [571, 536] on span "결제하기" at bounding box center [678, 538] width 408 height 22
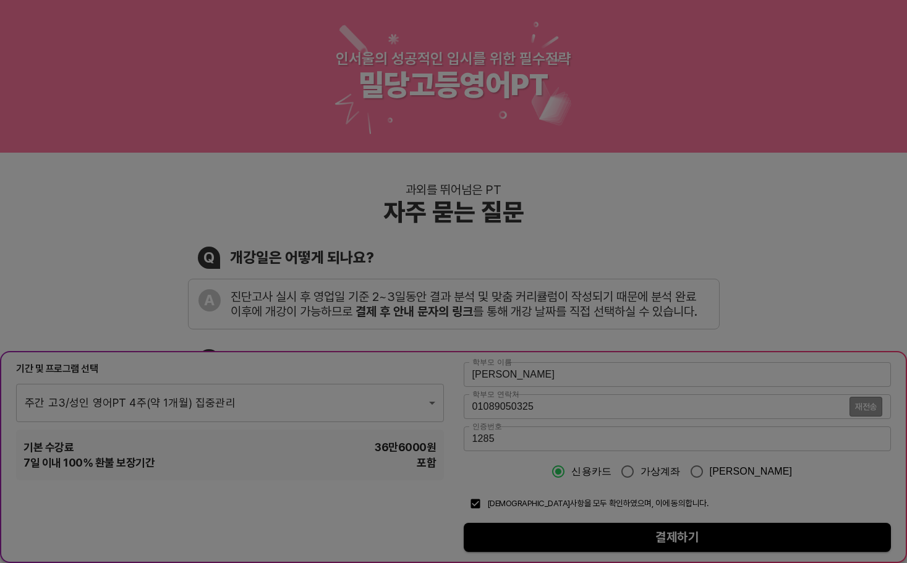
click at [745, 135] on div at bounding box center [453, 281] width 907 height 563
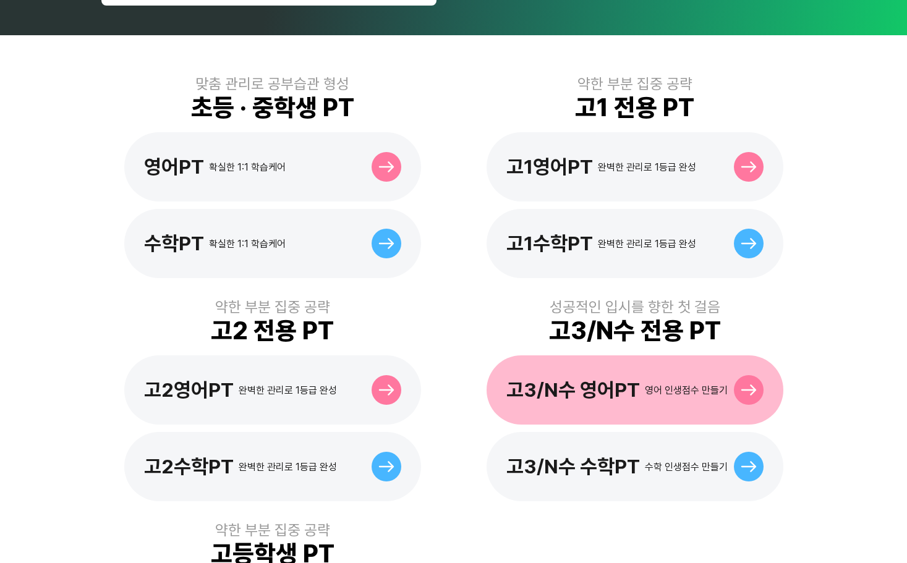
scroll to position [495, 0]
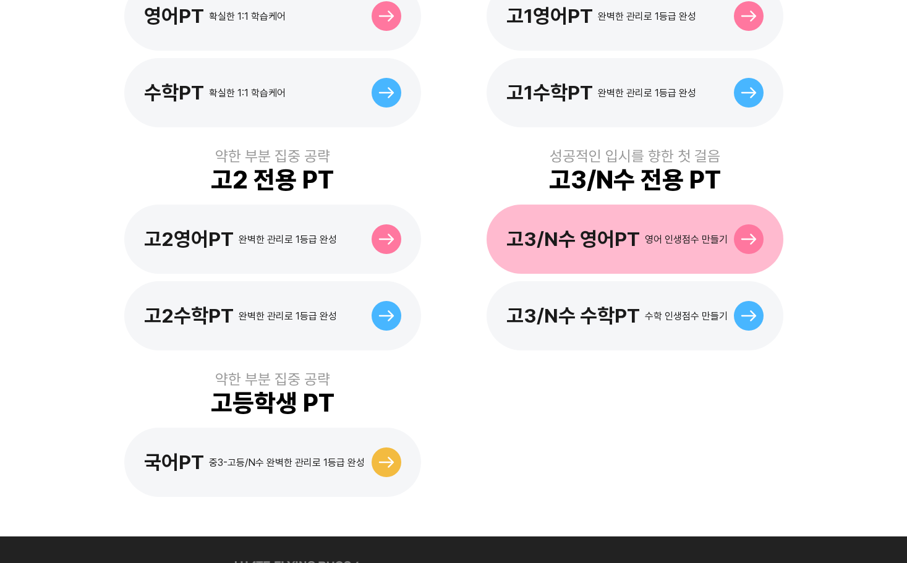
click at [746, 227] on div at bounding box center [749, 239] width 30 height 30
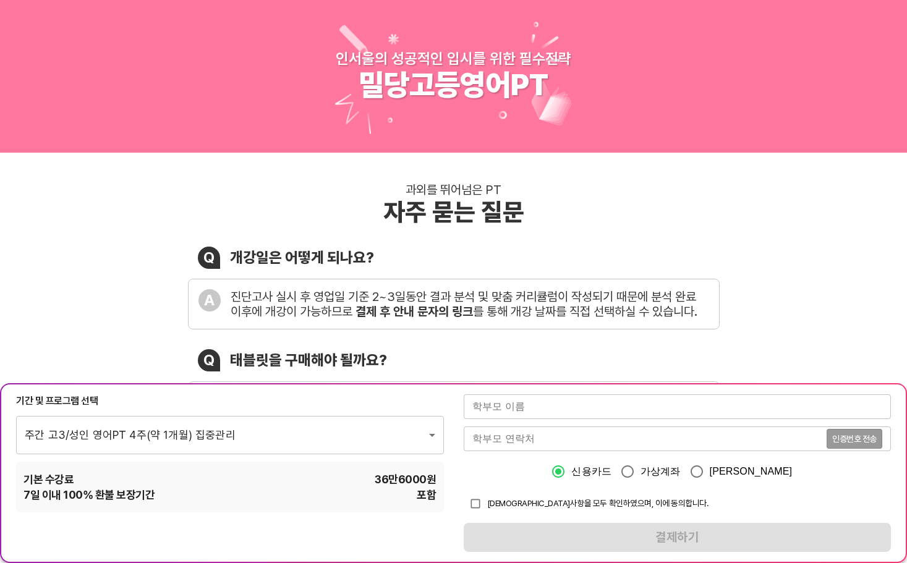
click at [739, 411] on input "text" at bounding box center [678, 407] width 428 height 25
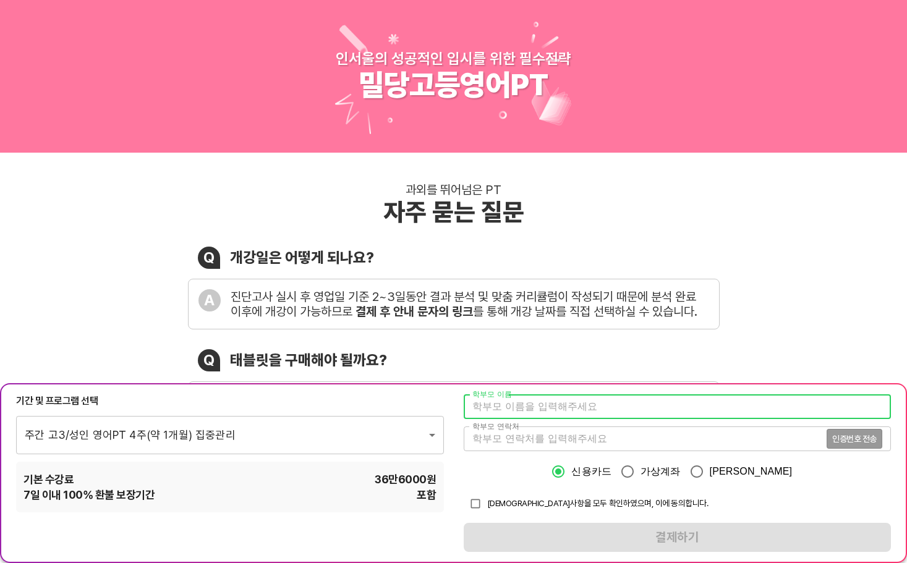
type input "[PERSON_NAME]"
type input "1766"
type input "01089050325"
type input "1766"
click at [856, 441] on span "인증번호 전송" at bounding box center [854, 439] width 45 height 9
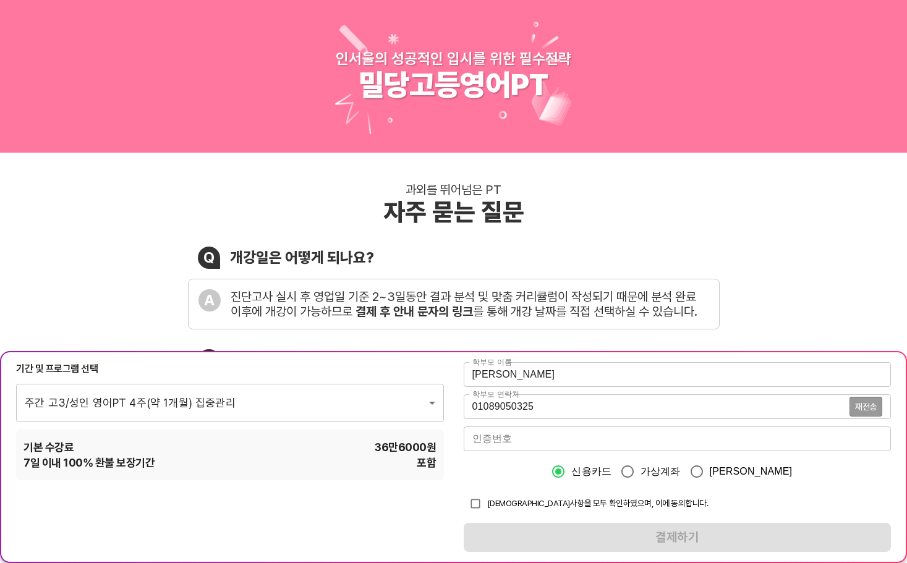
click at [474, 502] on input "checkbox" at bounding box center [475, 503] width 23 height 23
checkbox input "true"
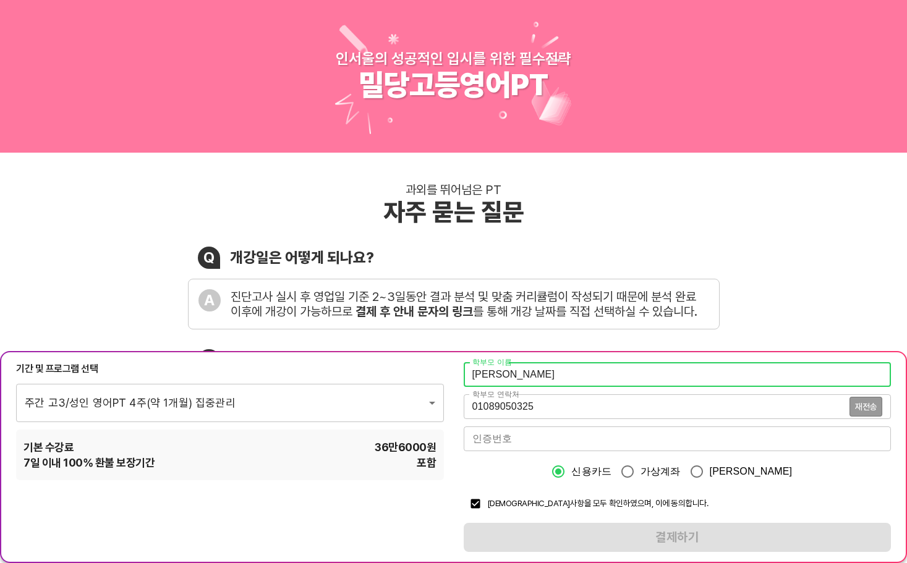
click at [476, 378] on input "신희" at bounding box center [678, 374] width 428 height 25
type input "[PERSON_NAME]"
click at [561, 533] on div "학부모 이름 김신희 학부모 이름 학부모 연락처 01089050325 재전송 학부모 연락처 인증번호 인증번호 신용카드 가상계좌 카카오페이 유의사…" at bounding box center [678, 457] width 428 height 190
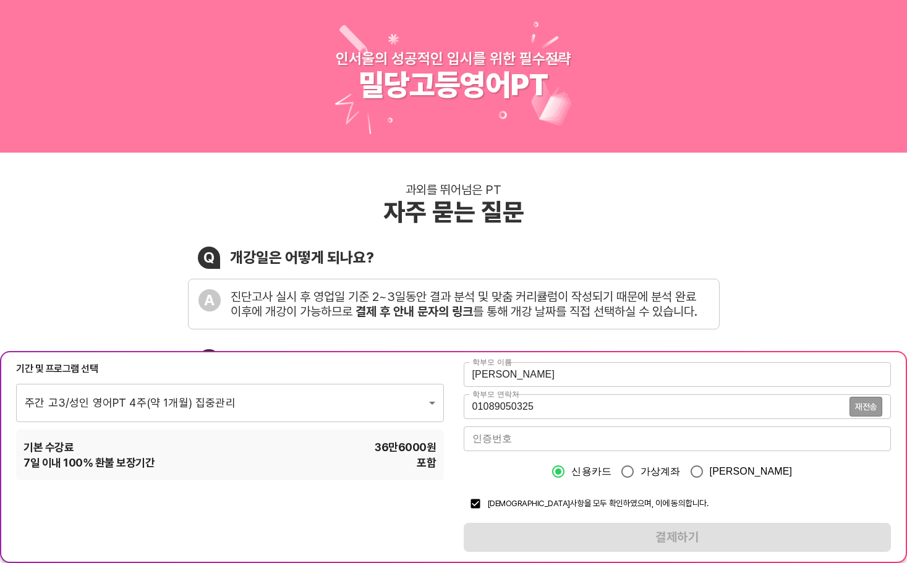
click at [561, 533] on div "학부모 이름 김신희 학부모 이름 학부모 연락처 01089050325 재전송 학부모 연락처 인증번호 인증번호 신용카드 가상계좌 카카오페이 유의사…" at bounding box center [678, 457] width 428 height 190
click at [530, 437] on input "number" at bounding box center [678, 439] width 428 height 25
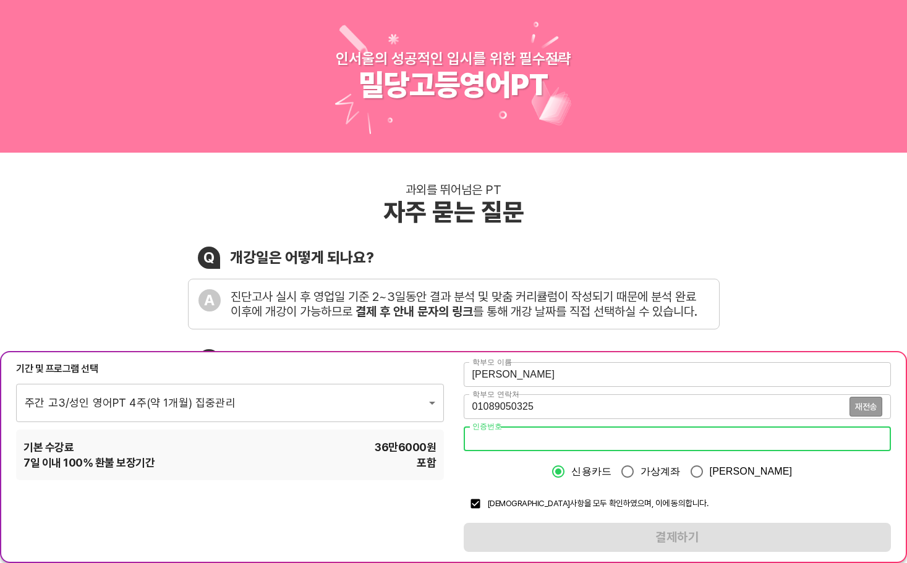
click at [633, 552] on div "학부모 이름 김신희 학부모 이름 학부모 연락처 01089050325 재전송 학부모 연락처 인증번호 인증번호 신용카드 가상계좌 카카오페이 유의사…" at bounding box center [678, 457] width 428 height 190
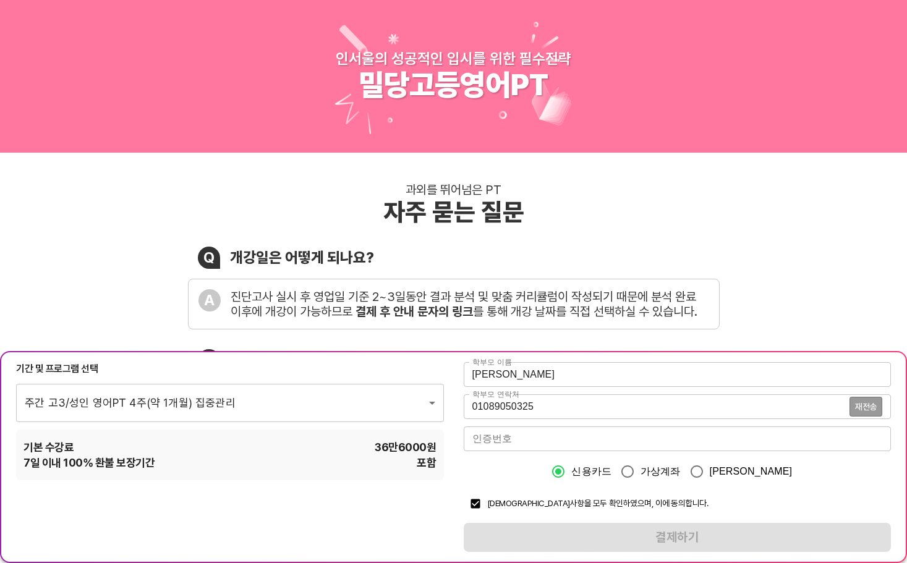
click at [561, 436] on input "number" at bounding box center [678, 439] width 428 height 25
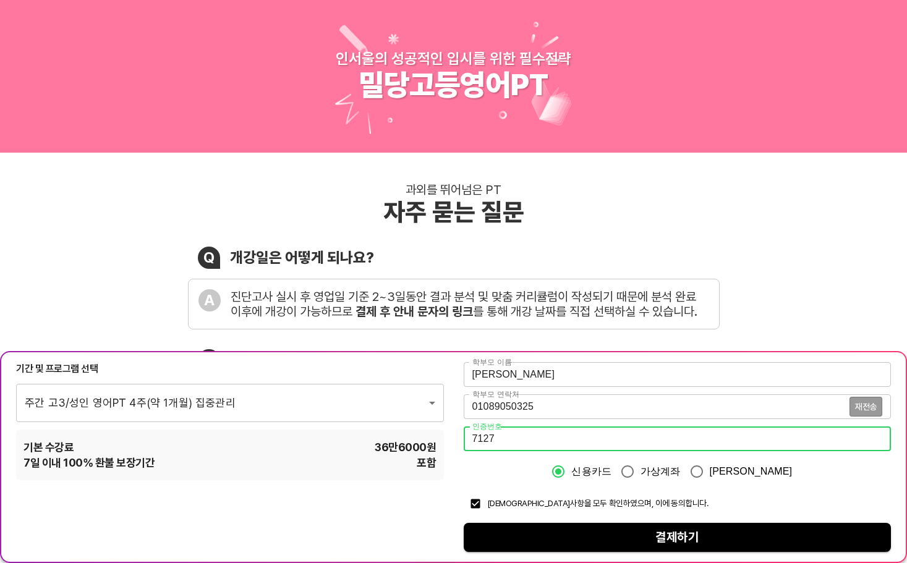
type input "7127"
click at [571, 523] on button "결제하기" at bounding box center [678, 537] width 428 height 29
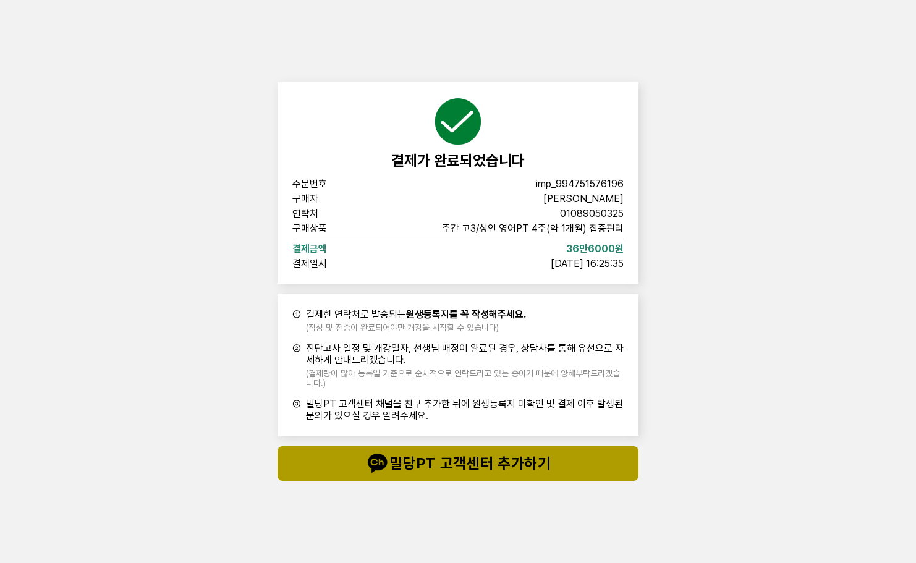
click at [579, 470] on span "밀당PT 고객센터 추가하기" at bounding box center [458, 463] width 312 height 25
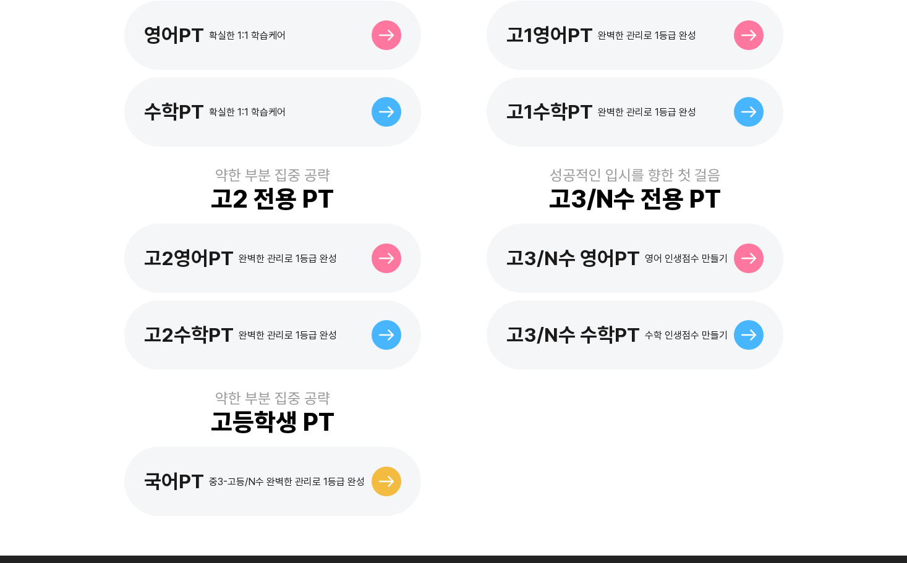
scroll to position [213, 0]
